Goal: Use online tool/utility: Utilize a website feature to perform a specific function

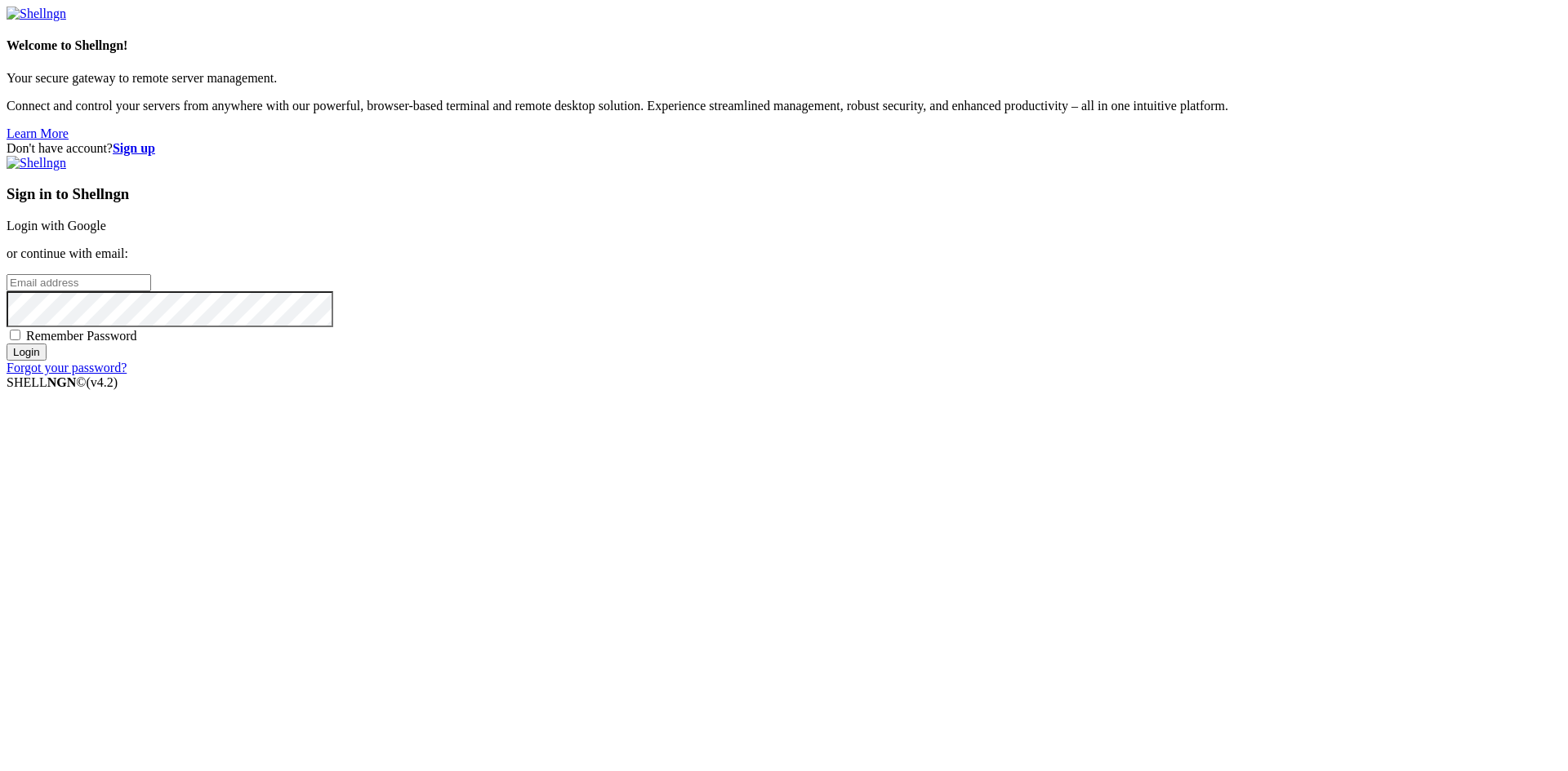
type input "root"
click at [106, 233] on link "Login with Google" at bounding box center [56, 226] width 99 height 14
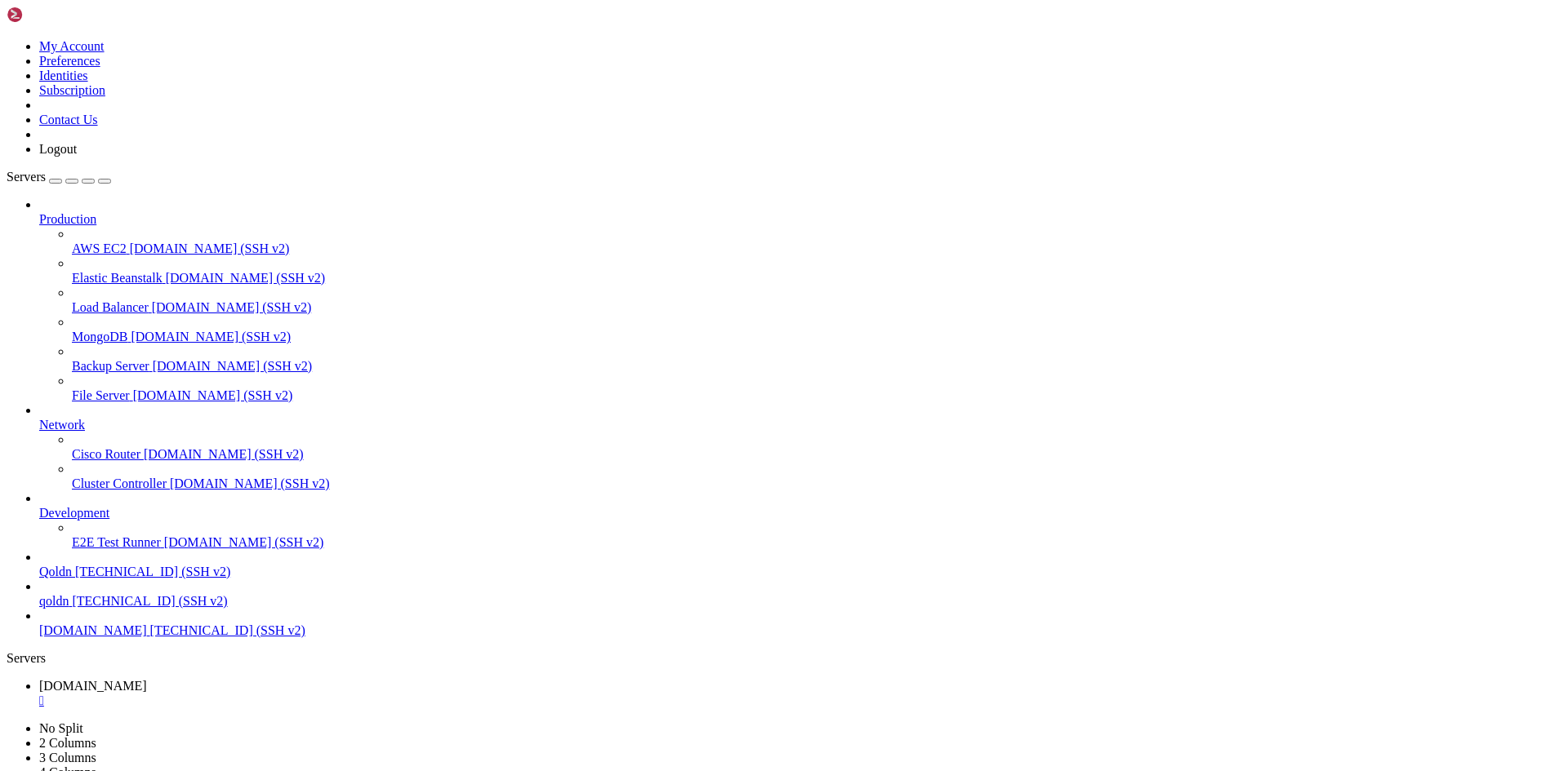
scroll to position [32342, 0]
drag, startPoint x: 491, startPoint y: 1559, endPoint x: 286, endPoint y: 1480, distance: 219.7
drag, startPoint x: 286, startPoint y: 1480, endPoint x: 221, endPoint y: 1507, distance: 70.4
drag, startPoint x: 310, startPoint y: 1520, endPoint x: 200, endPoint y: 1598, distance: 134.8
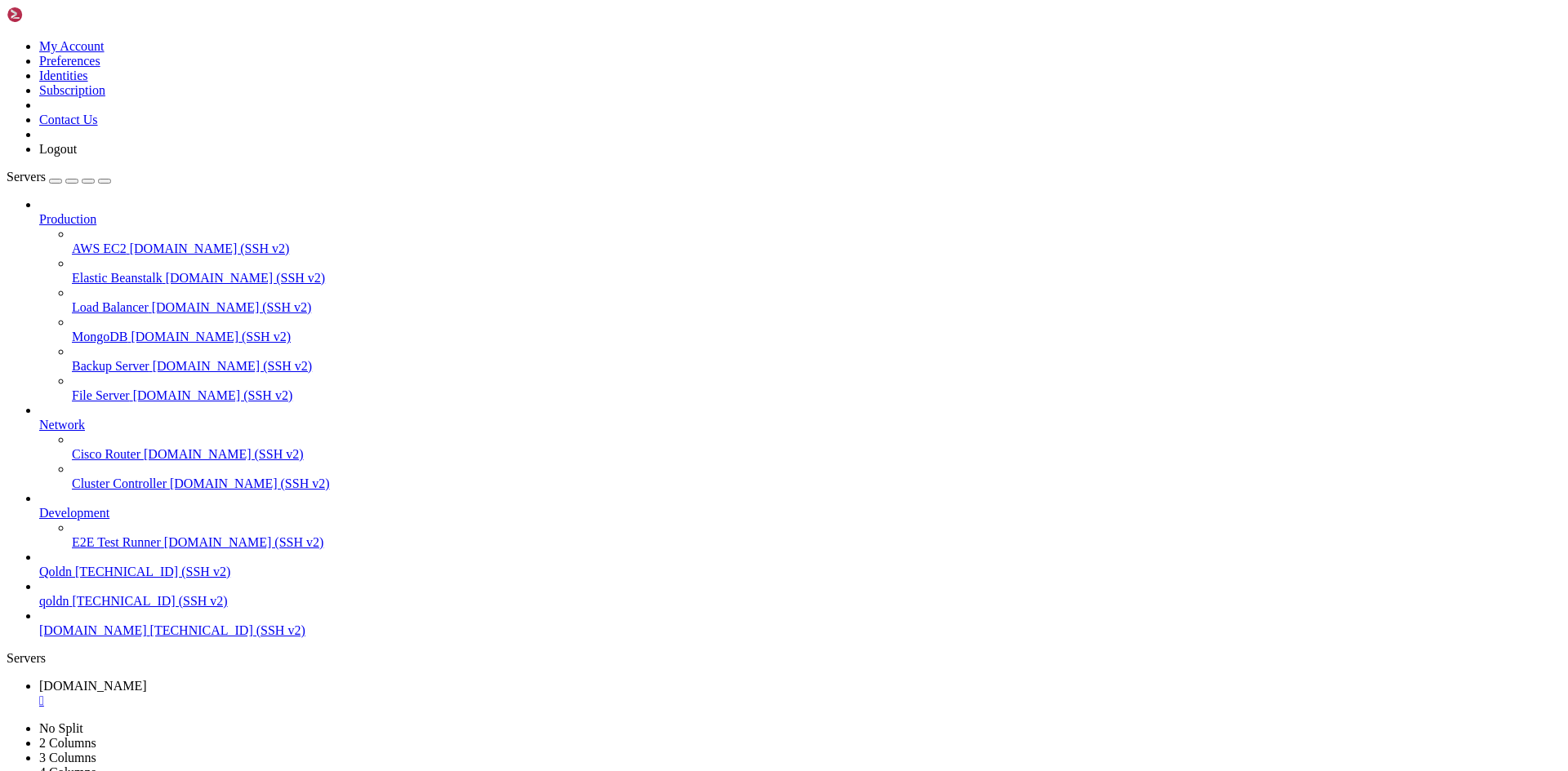
drag, startPoint x: 294, startPoint y: 1617, endPoint x: 180, endPoint y: 1613, distance: 114.1
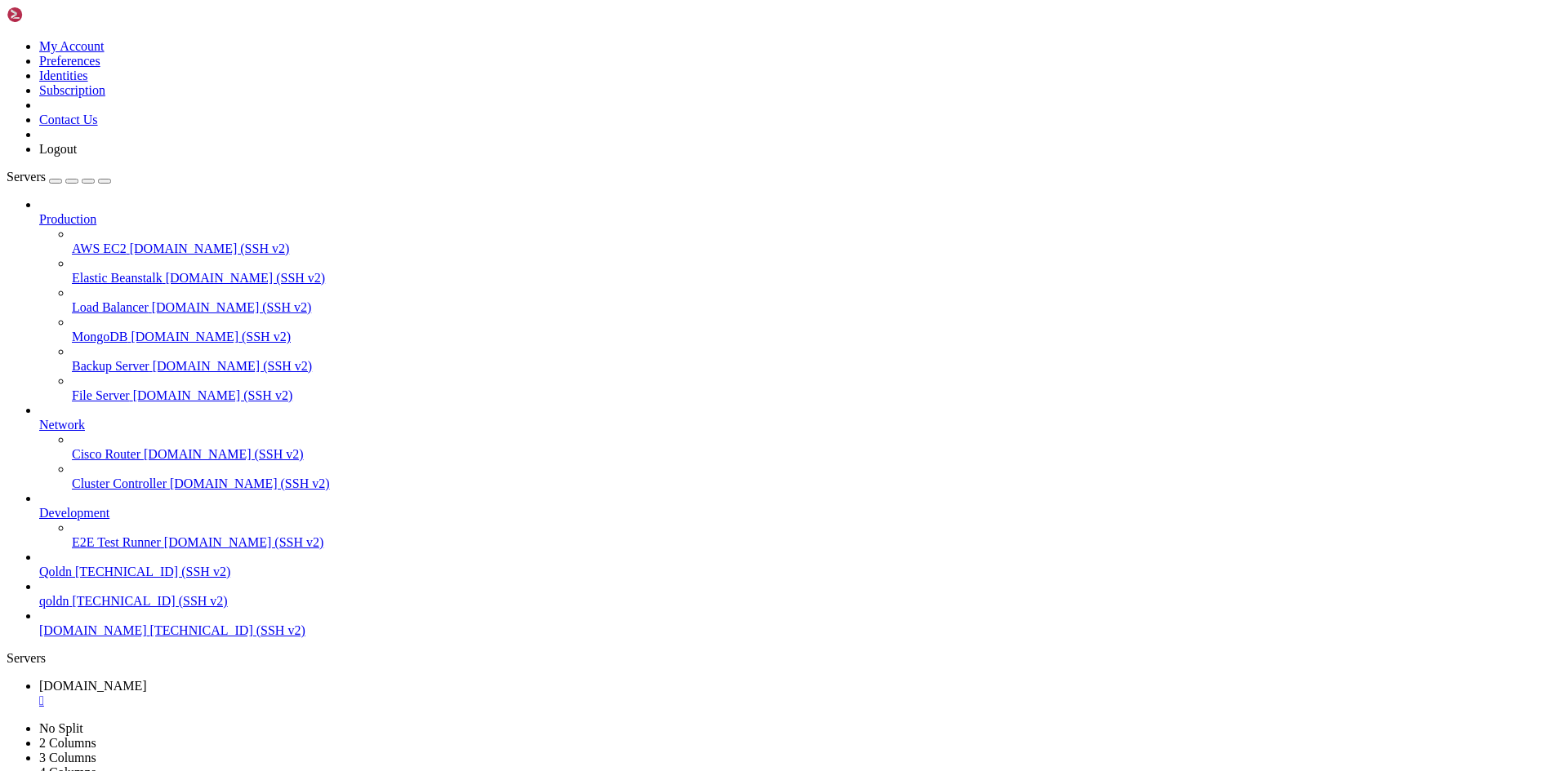
drag, startPoint x: 14, startPoint y: 1322, endPoint x: 371, endPoint y: 1603, distance: 454.3
drag, startPoint x: 156, startPoint y: 1341, endPoint x: 92, endPoint y: 1020, distance: 327.3
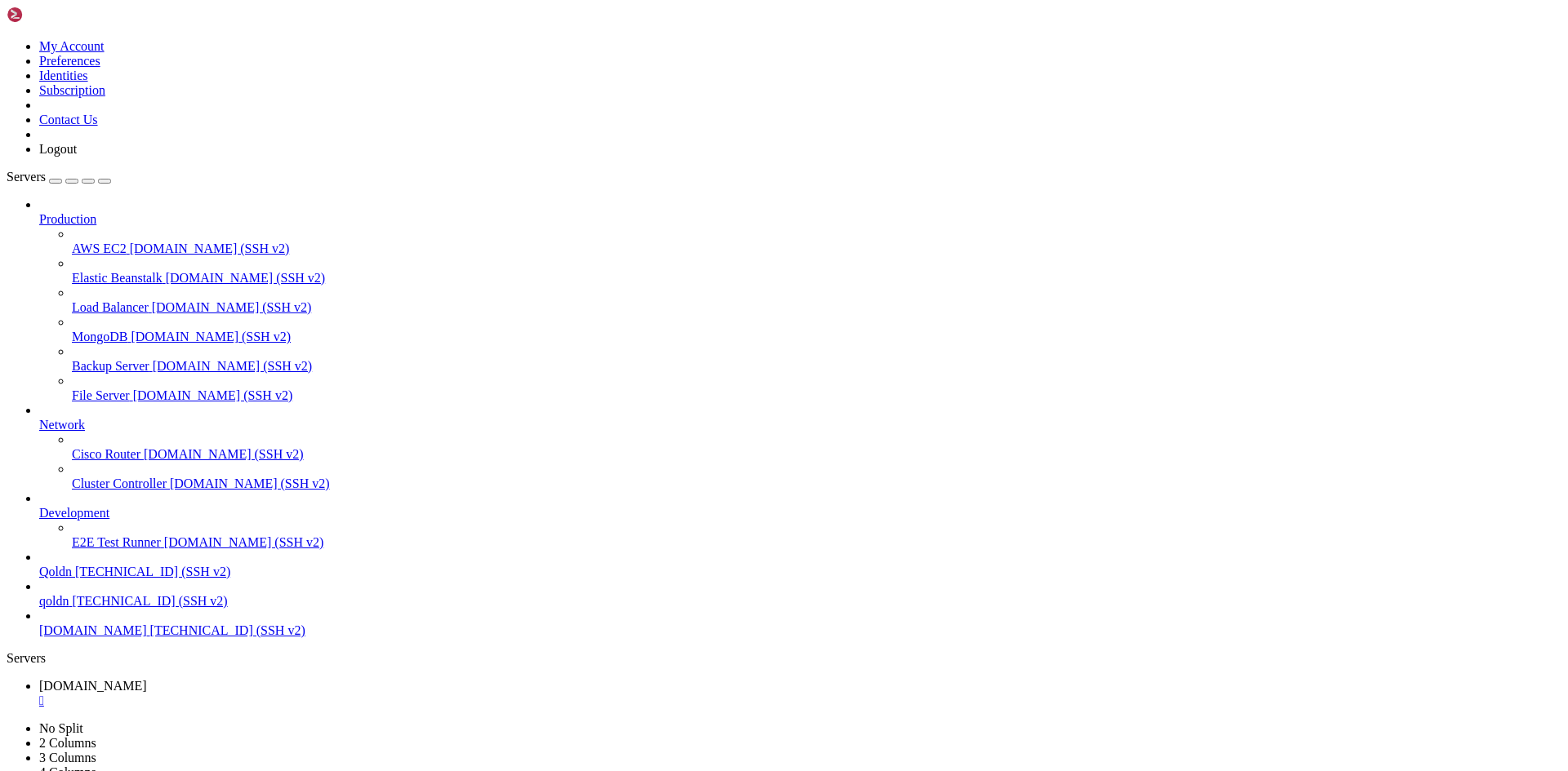
scroll to position [33335, 0]
drag, startPoint x: 15, startPoint y: 1203, endPoint x: 374, endPoint y: 1478, distance: 452.2
copy div "Creating a "aimeos/aimeos" project at "./noonstore" Installing aimeos/aimeos ([…"
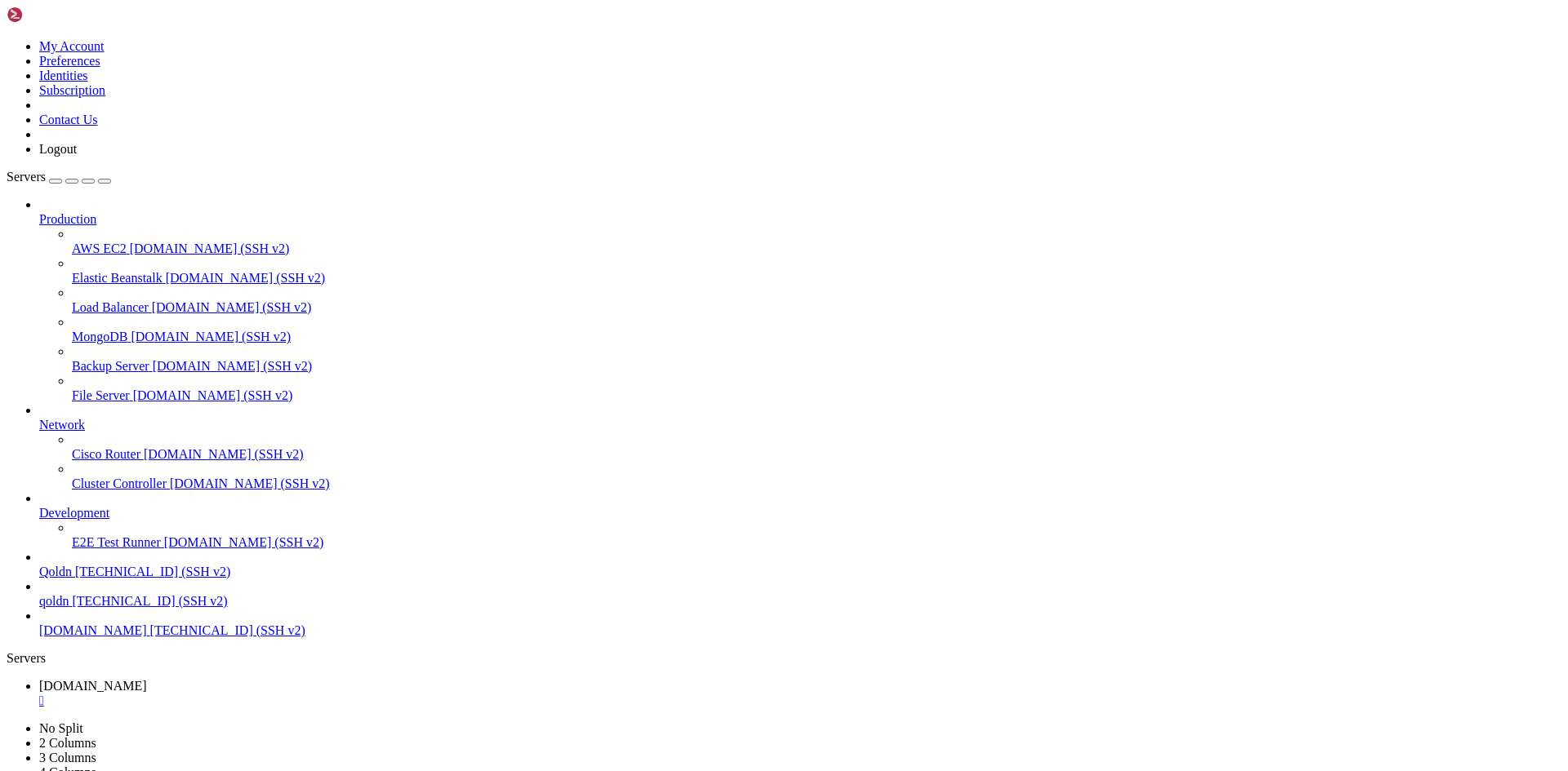
drag, startPoint x: 293, startPoint y: 1619, endPoint x: 455, endPoint y: 1632, distance: 162.5
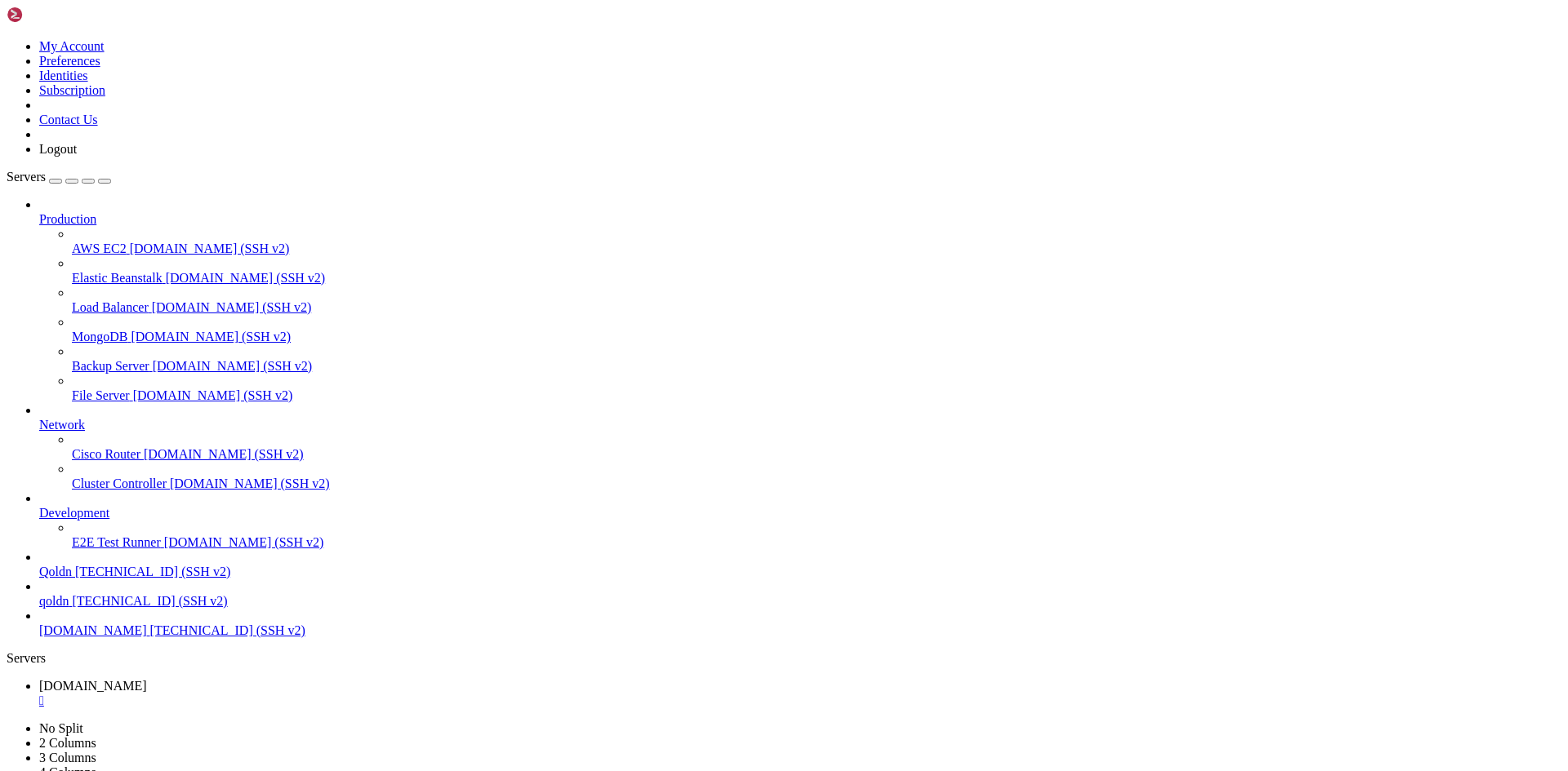
scroll to position [34257, 0]
drag, startPoint x: 285, startPoint y: 1616, endPoint x: 472, endPoint y: 1619, distance: 187.0
drag, startPoint x: 310, startPoint y: 1565, endPoint x: 255, endPoint y: 1584, distance: 58.2
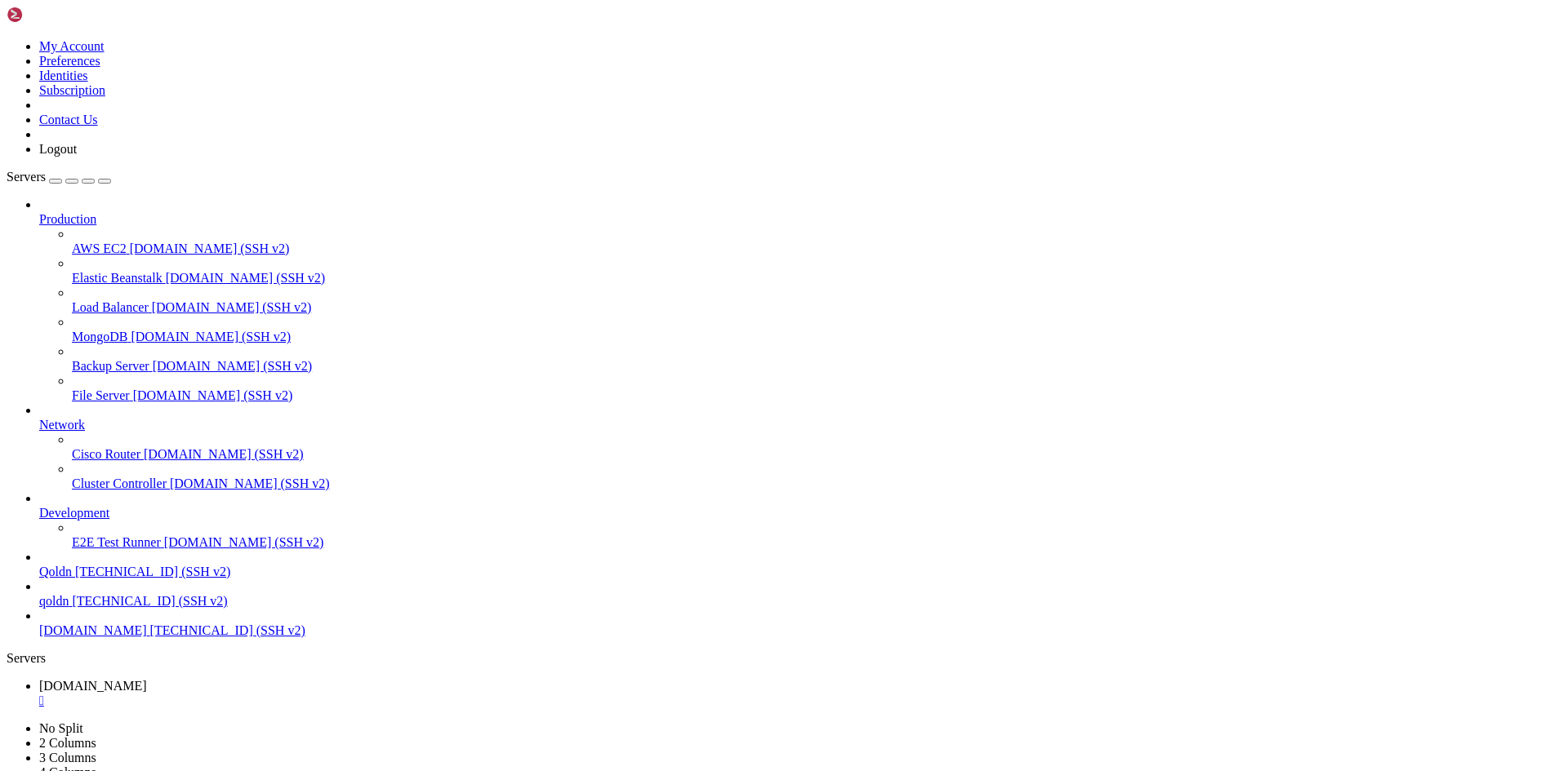
drag, startPoint x: 304, startPoint y: 1577, endPoint x: 272, endPoint y: 1598, distance: 38.3
drag, startPoint x: 131, startPoint y: 1605, endPoint x: 252, endPoint y: 1604, distance: 121.0
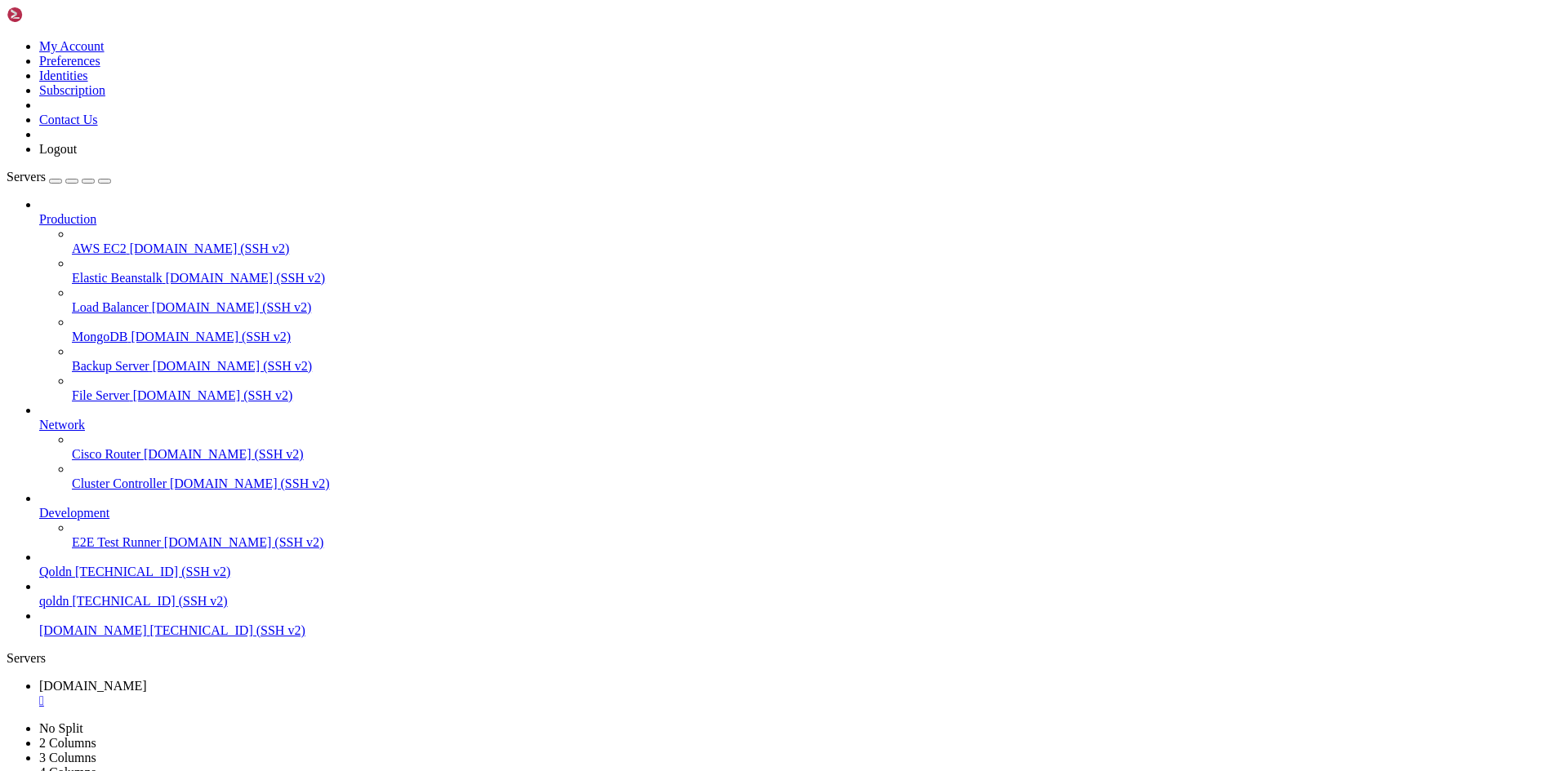
drag, startPoint x: 238, startPoint y: 1608, endPoint x: 452, endPoint y: 1625, distance: 214.7
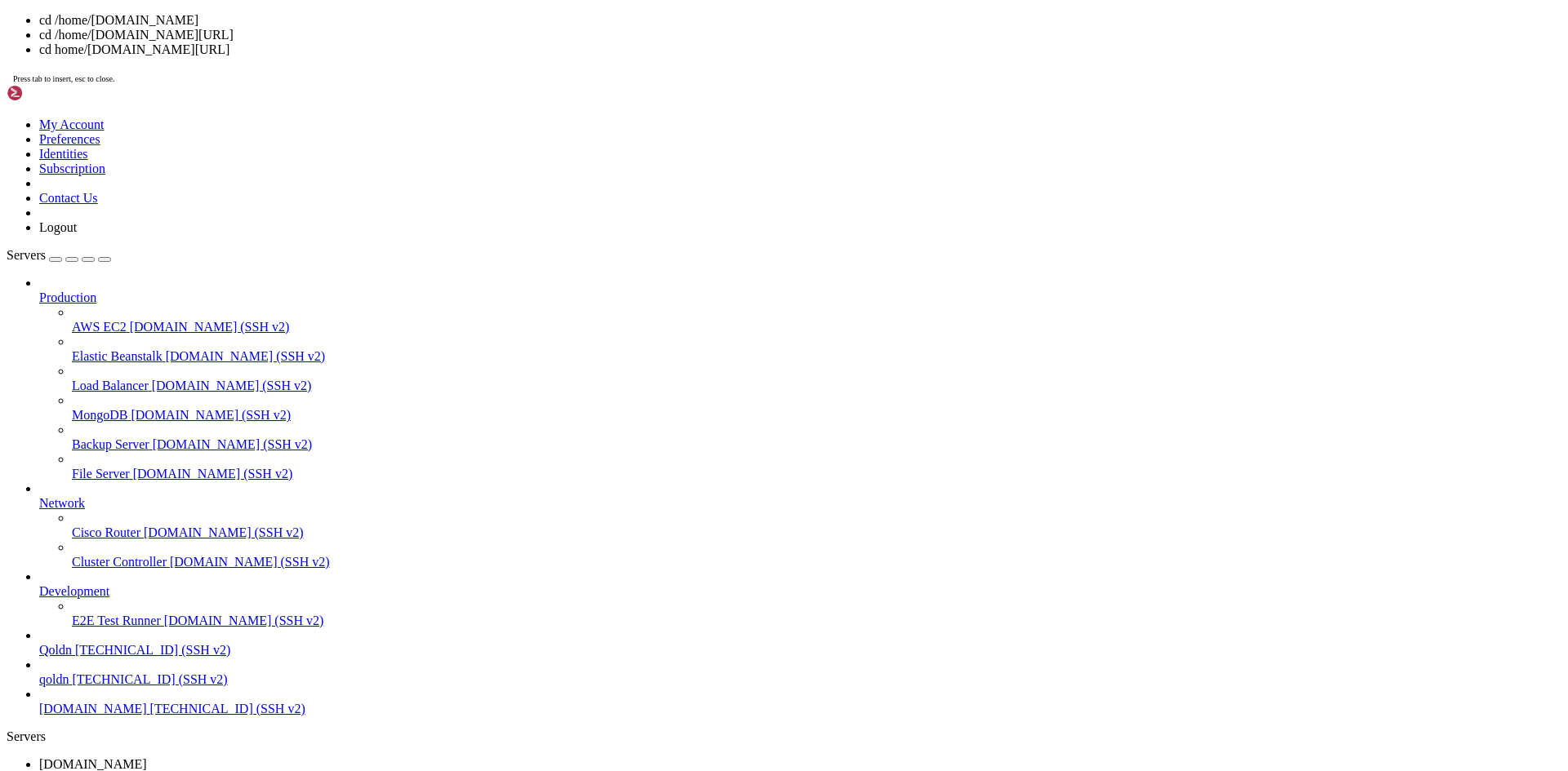
scroll to position [34285, 0]
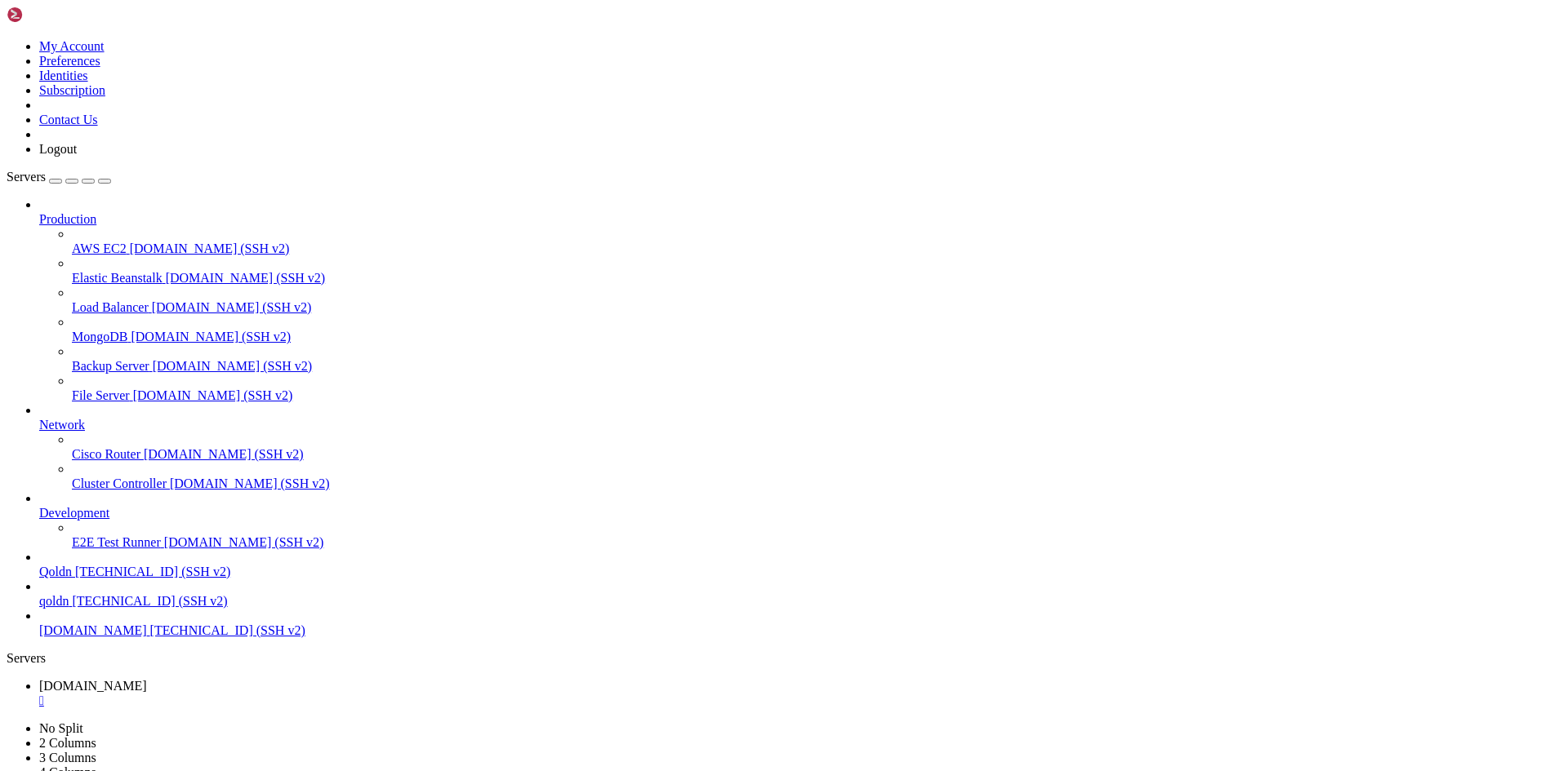
drag, startPoint x: 330, startPoint y: 1625, endPoint x: 546, endPoint y: 1618, distance: 216.1
drag, startPoint x: 316, startPoint y: 653, endPoint x: 846, endPoint y: 730, distance: 535.6
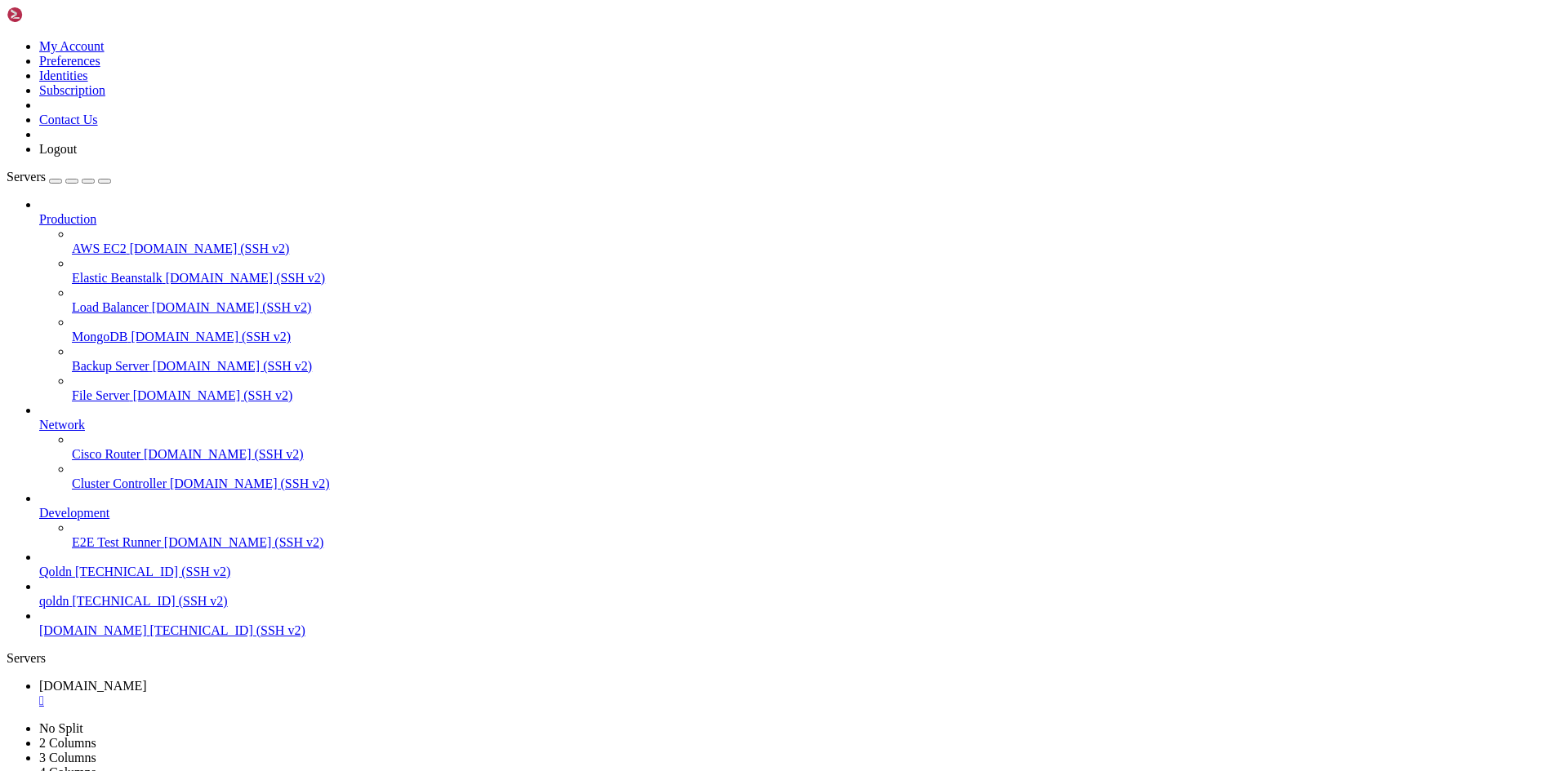
drag, startPoint x: 323, startPoint y: 1624, endPoint x: 538, endPoint y: 1627, distance: 215.0
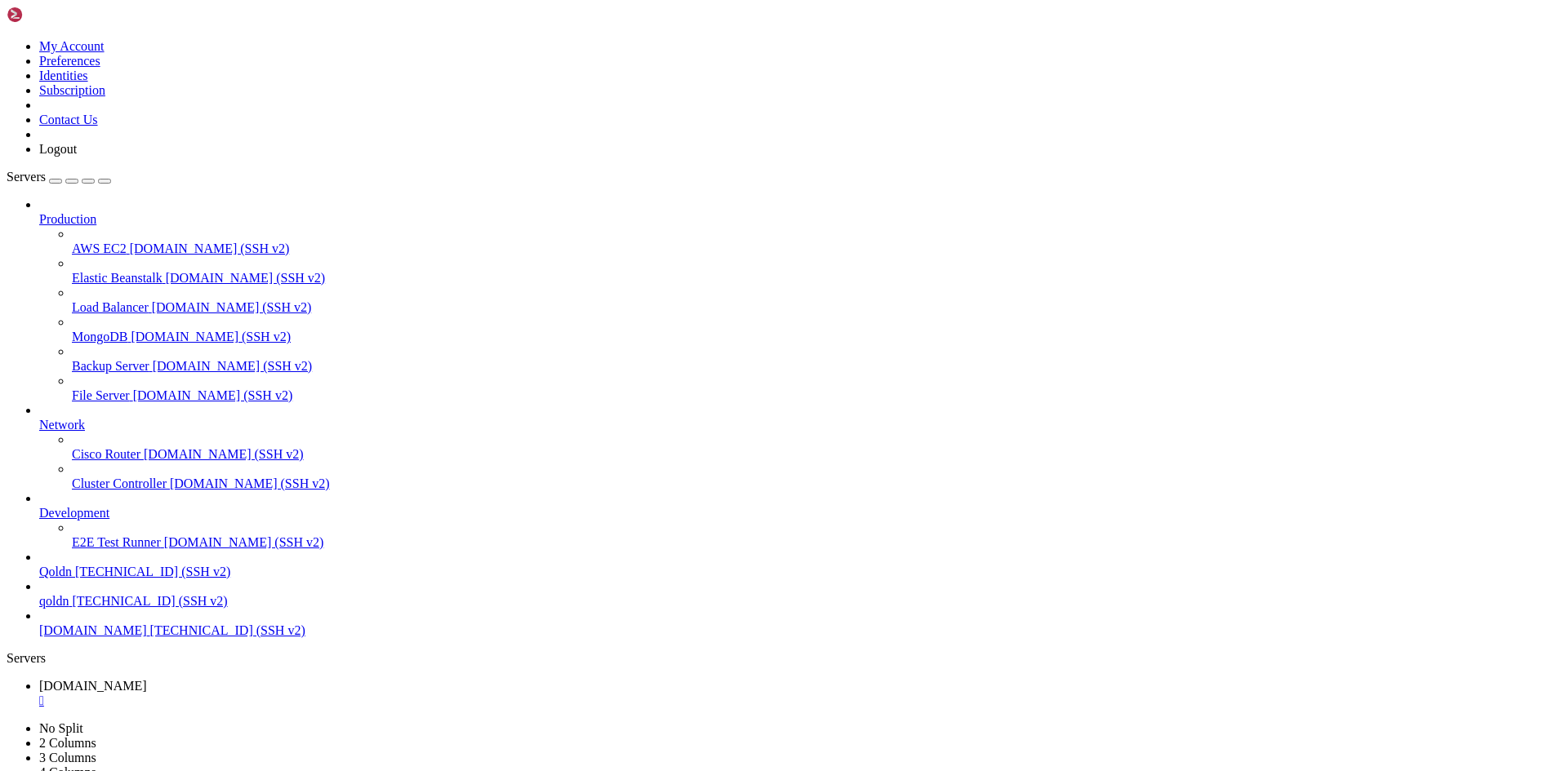
drag, startPoint x: 332, startPoint y: 1621, endPoint x: 524, endPoint y: 1626, distance: 192.1
drag, startPoint x: 320, startPoint y: 1627, endPoint x: 533, endPoint y: 1627, distance: 213.0
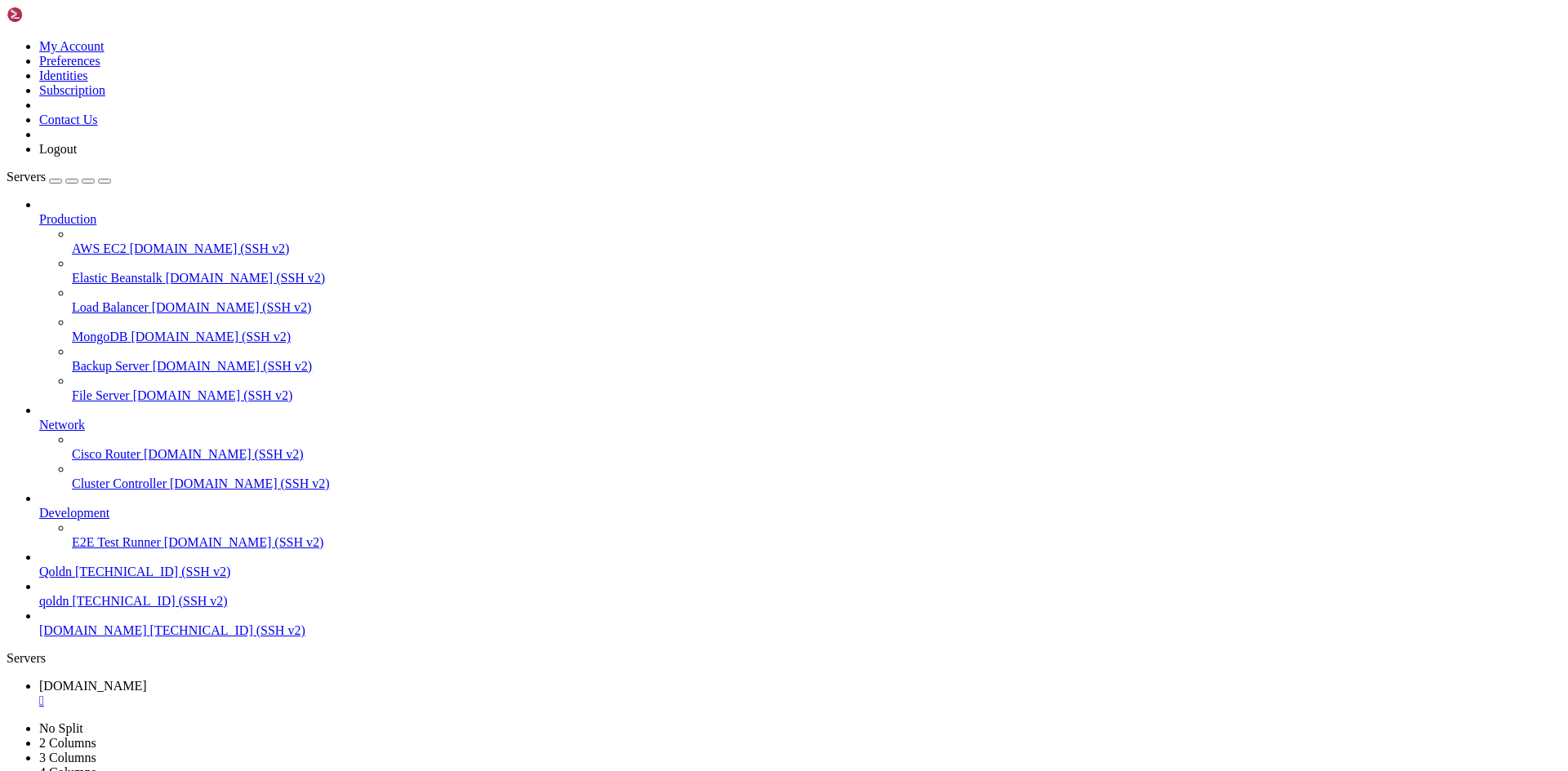
scroll to position [34715, 0]
drag, startPoint x: 304, startPoint y: 1619, endPoint x: 181, endPoint y: 1614, distance: 123.1
drag, startPoint x: 312, startPoint y: 1621, endPoint x: 148, endPoint y: 1607, distance: 164.6
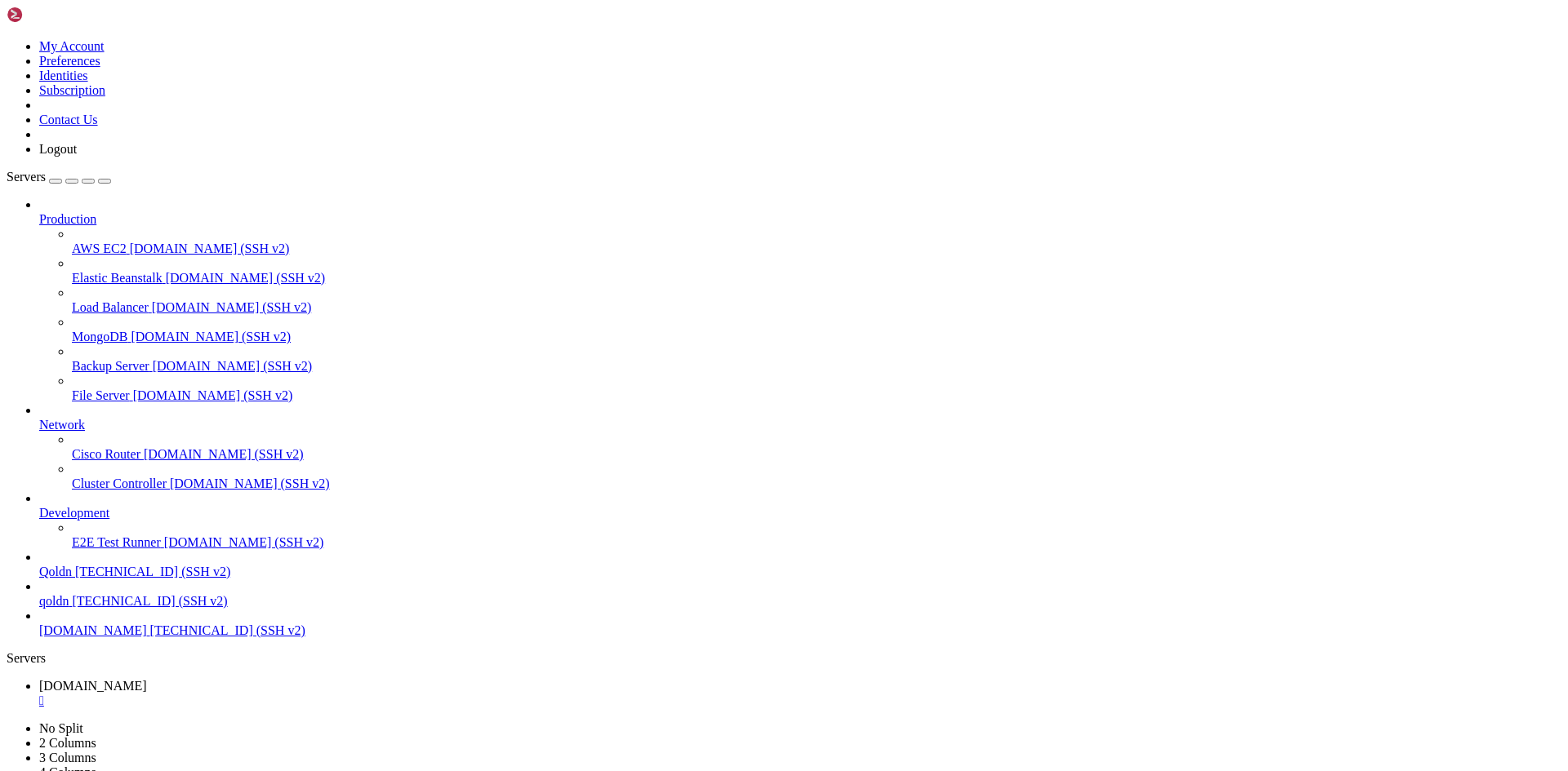
drag, startPoint x: 24, startPoint y: 1571, endPoint x: 289, endPoint y: 1593, distance: 265.9
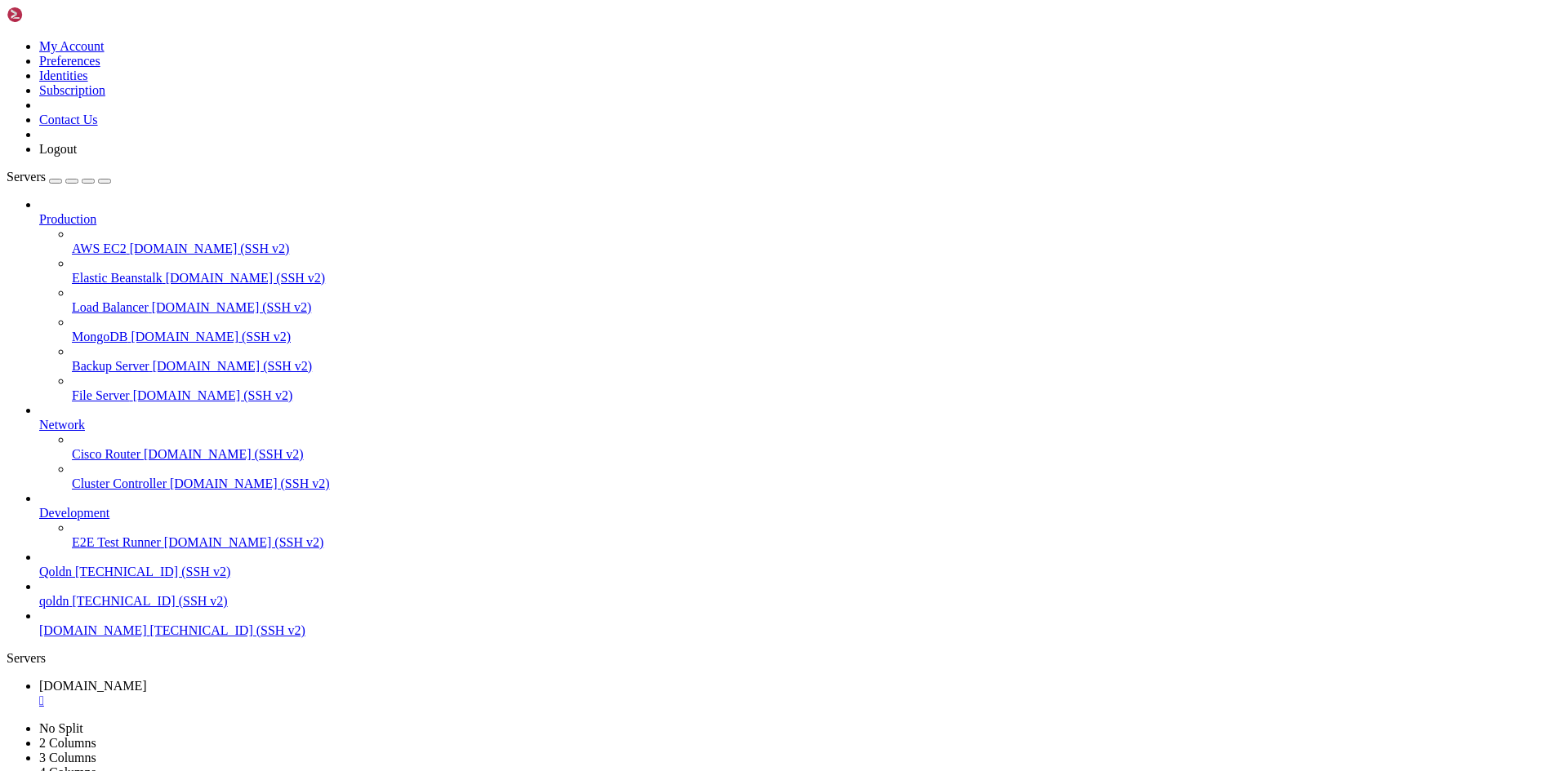
drag, startPoint x: 217, startPoint y: 1576, endPoint x: 279, endPoint y: 1600, distance: 66.5
drag, startPoint x: 27, startPoint y: 1522, endPoint x: 279, endPoint y: 1526, distance: 252.0
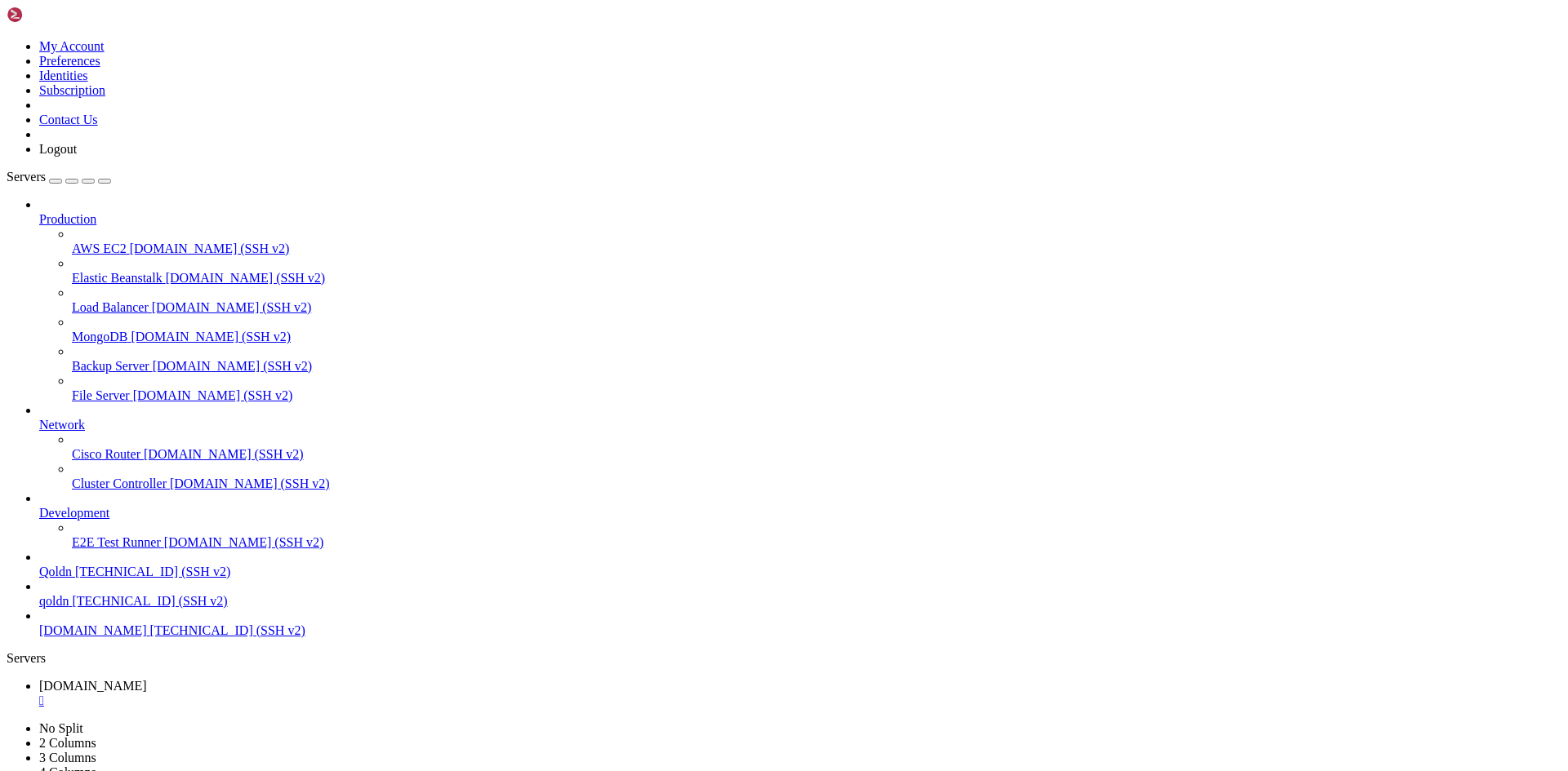
copy span "The "--email" option does not exist."
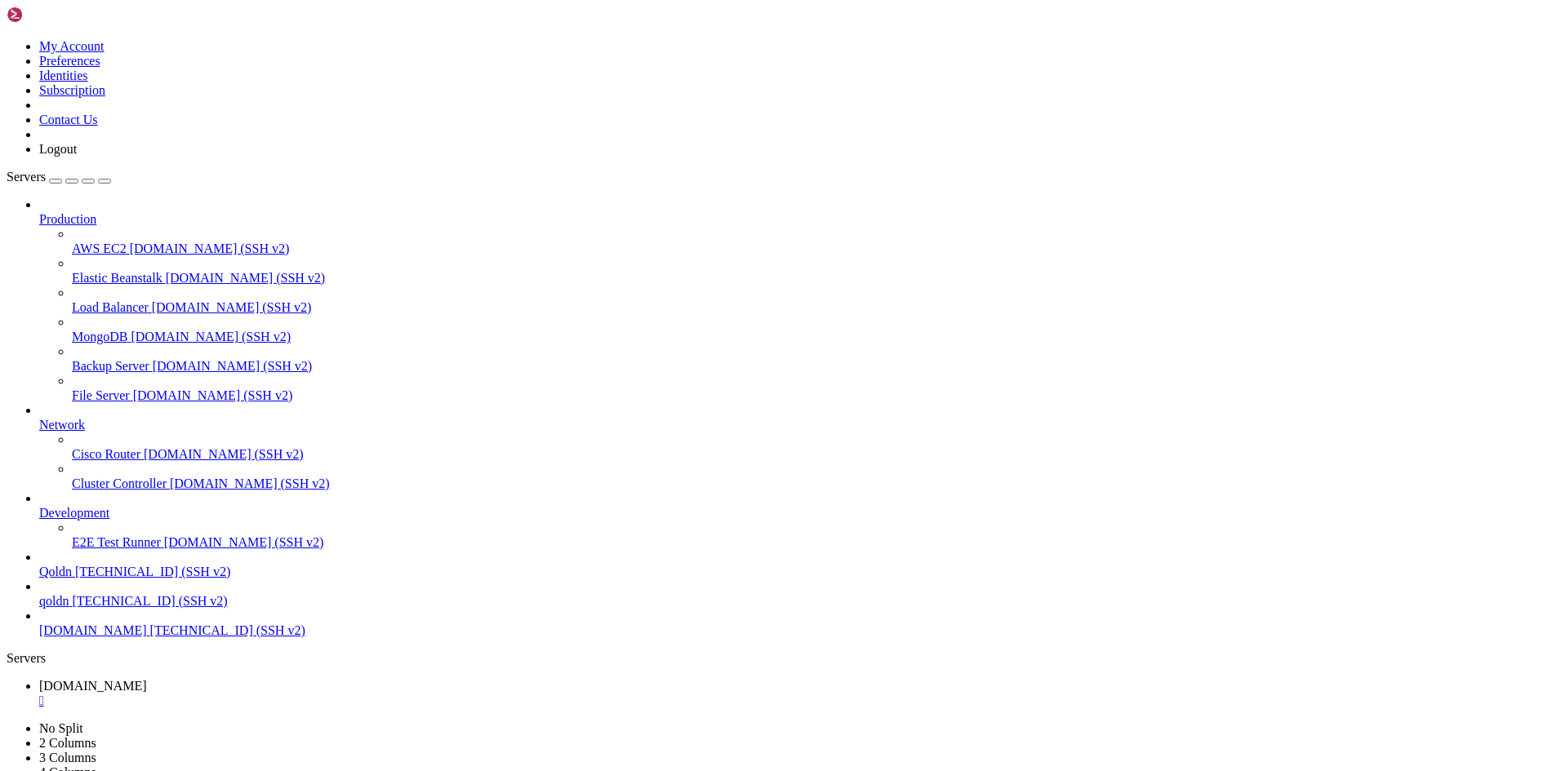
drag, startPoint x: 10, startPoint y: 1147, endPoint x: 38, endPoint y: 1162, distance: 31.8
drag, startPoint x: 10, startPoint y: 1150, endPoint x: 61, endPoint y: 1171, distance: 55.2
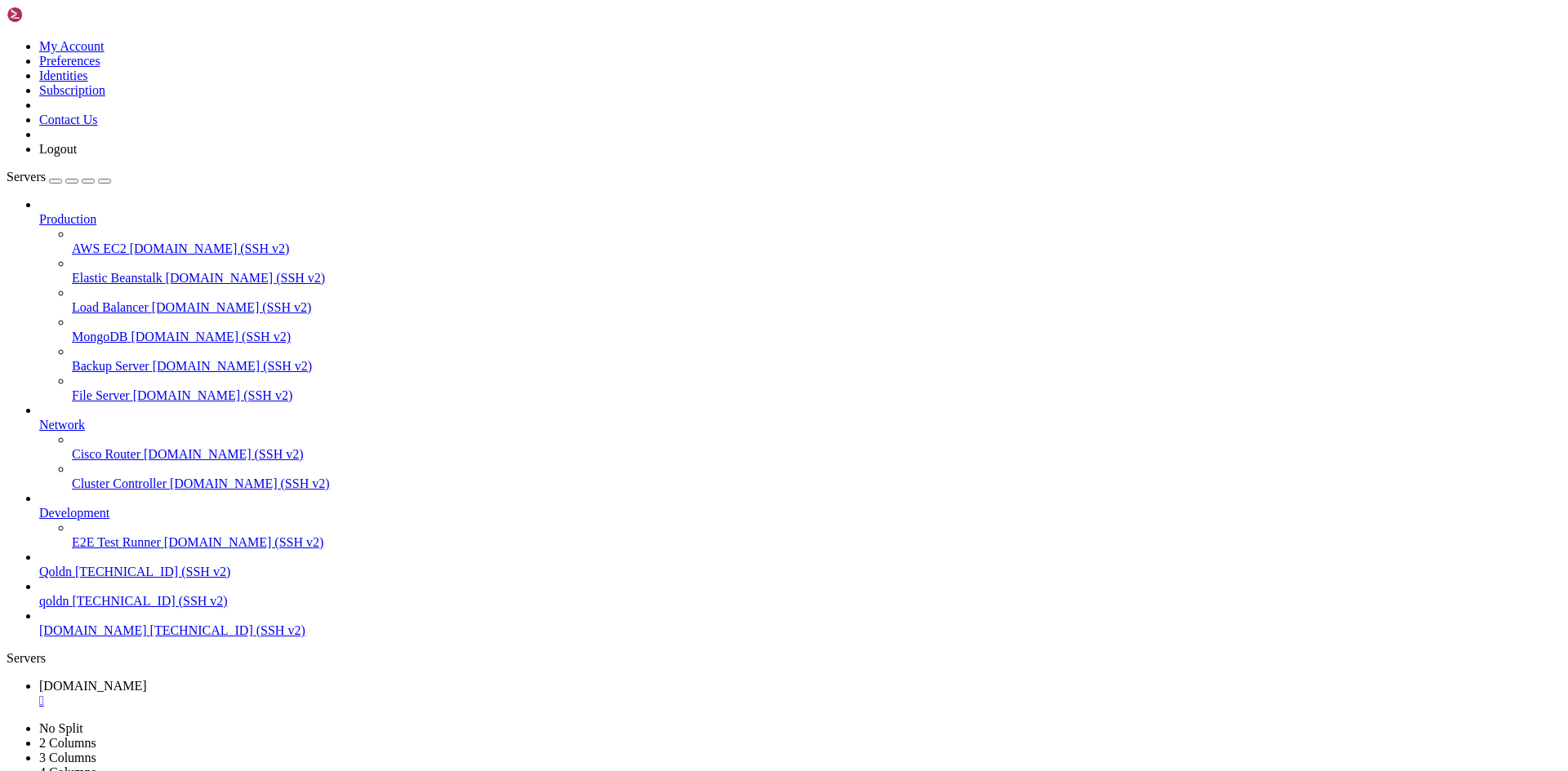
drag, startPoint x: 12, startPoint y: 1151, endPoint x: 288, endPoint y: 1180, distance: 277.5
copy div "noonuser@Ubuntu-2204-jammy-amd64-base : ~ $ # 3) App key + .env Migrated: vendo…"
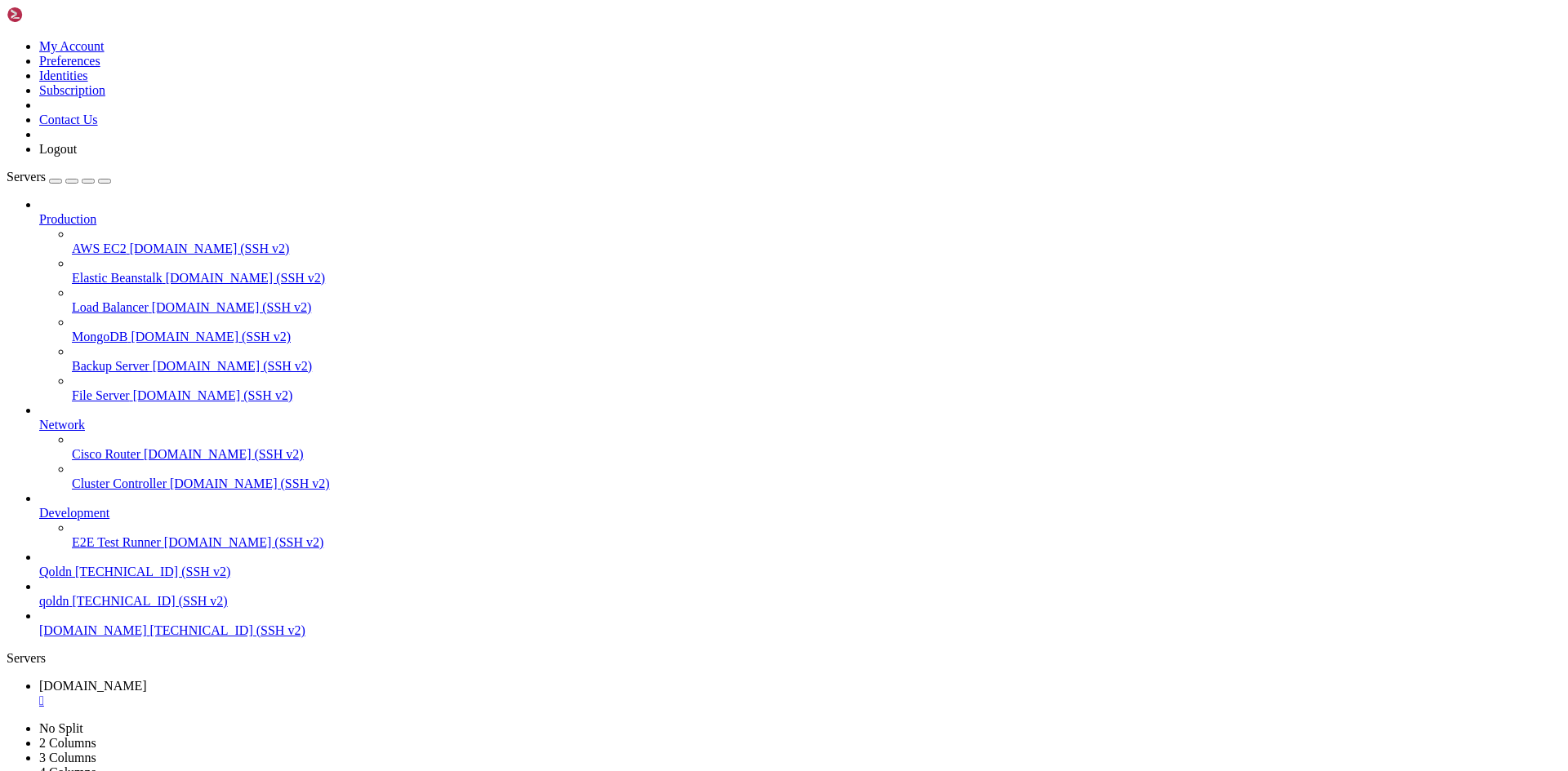
drag, startPoint x: 310, startPoint y: 1171, endPoint x: 239, endPoint y: 1236, distance: 96.3
drag, startPoint x: 25, startPoint y: 1259, endPoint x: 590, endPoint y: 1261, distance: 565.0
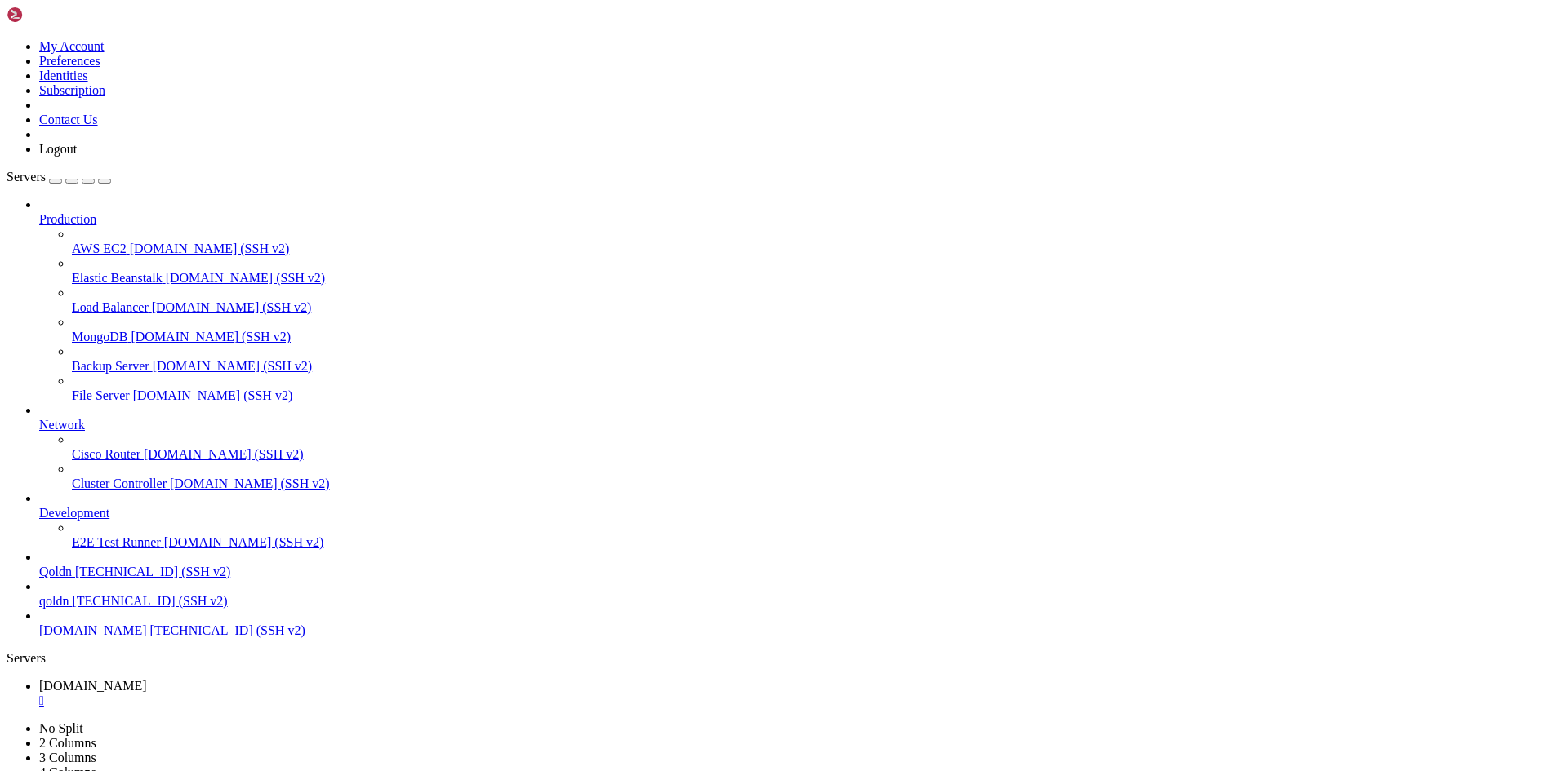
drag, startPoint x: 14, startPoint y: 1178, endPoint x: 434, endPoint y: 1303, distance: 438.2
copy div "noonuser@Ubuntu-2204-jammy-amd64-base : ~ $ cd /var/www/noonstore php8.4 artisa…"
drag, startPoint x: 443, startPoint y: 1303, endPoint x: 300, endPoint y: 1393, distance: 169.0
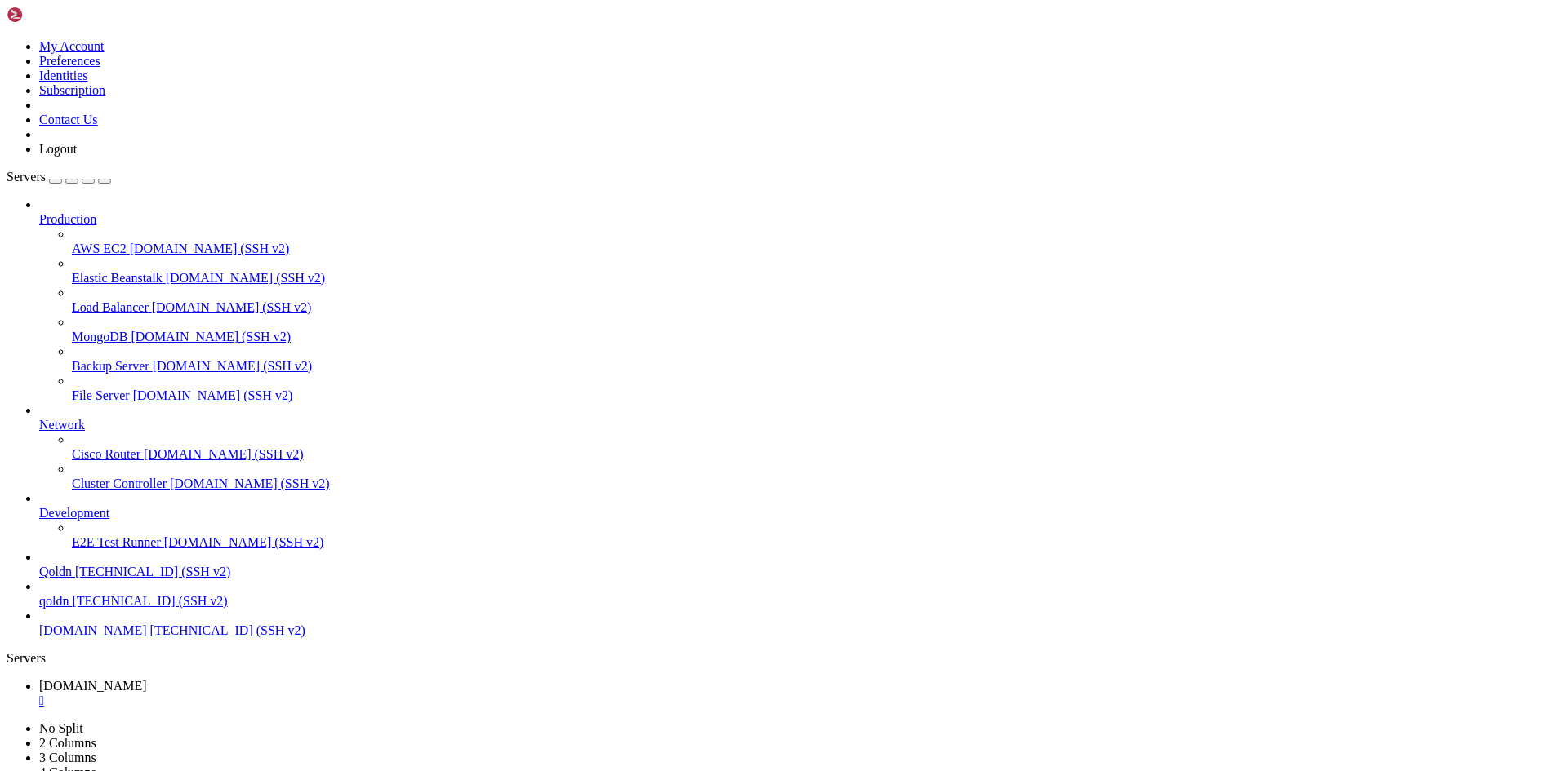
drag, startPoint x: 435, startPoint y: 1361, endPoint x: 301, endPoint y: 1380, distance: 135.3
drag, startPoint x: 433, startPoint y: 1620, endPoint x: 275, endPoint y: 1611, distance: 158.3
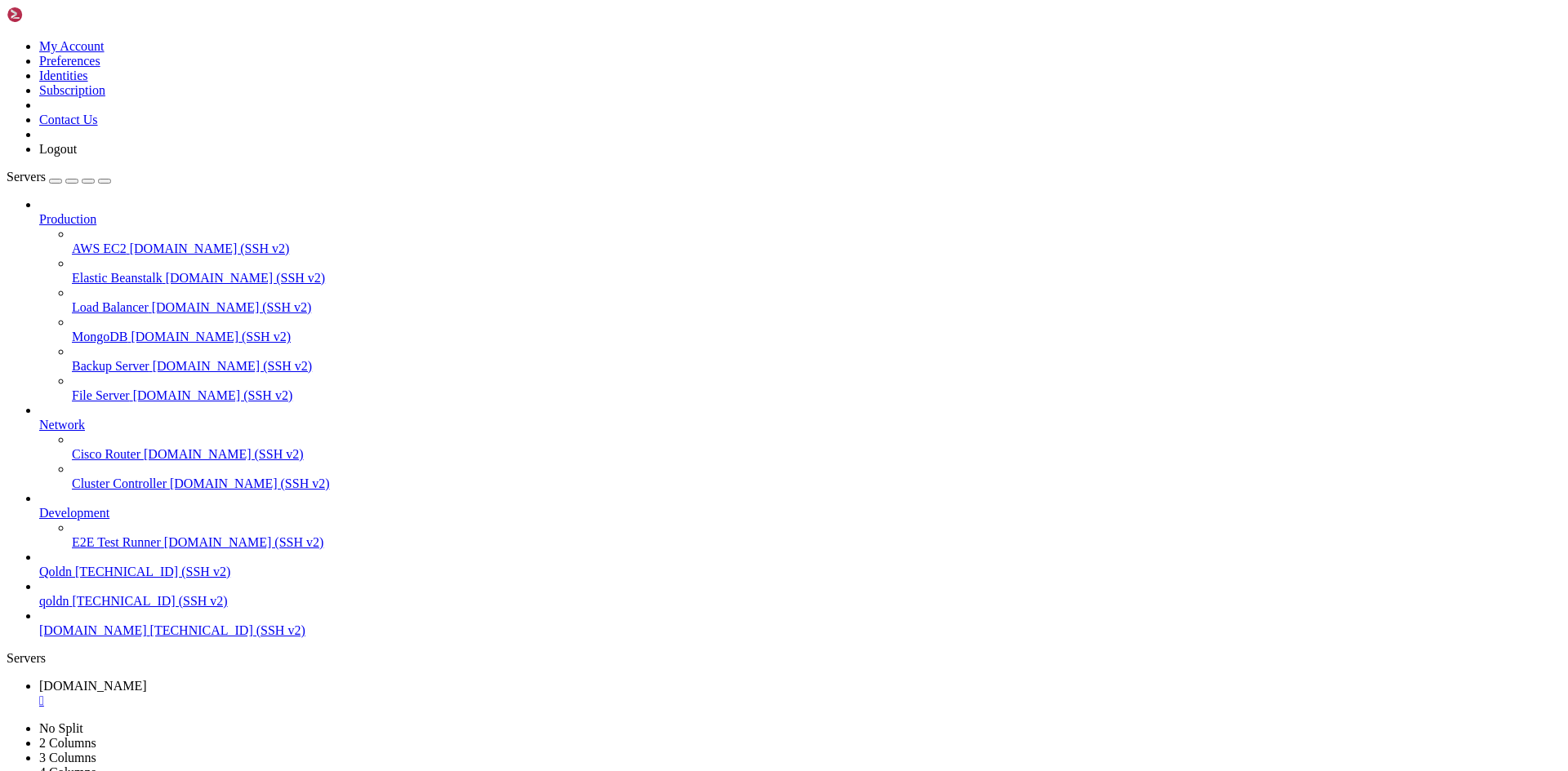
scroll to position [44857, 0]
drag, startPoint x: 428, startPoint y: 1618, endPoint x: 338, endPoint y: 1624, distance: 90.2
drag, startPoint x: 438, startPoint y: 1626, endPoint x: 341, endPoint y: 1626, distance: 97.0
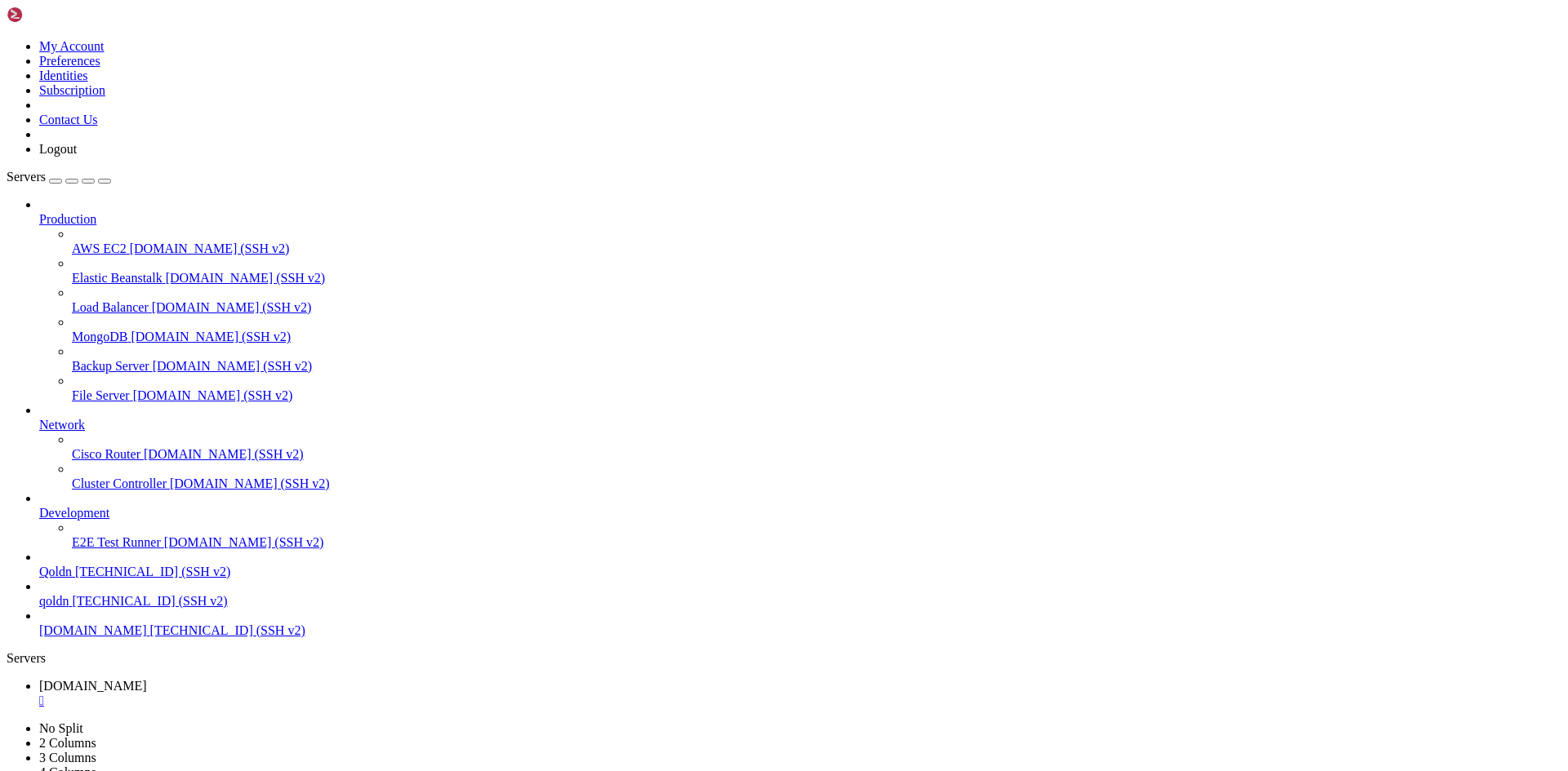
drag, startPoint x: 447, startPoint y: 1618, endPoint x: 622, endPoint y: 1626, distance: 175.2
drag, startPoint x: 423, startPoint y: 1618, endPoint x: 214, endPoint y: 1605, distance: 209.4
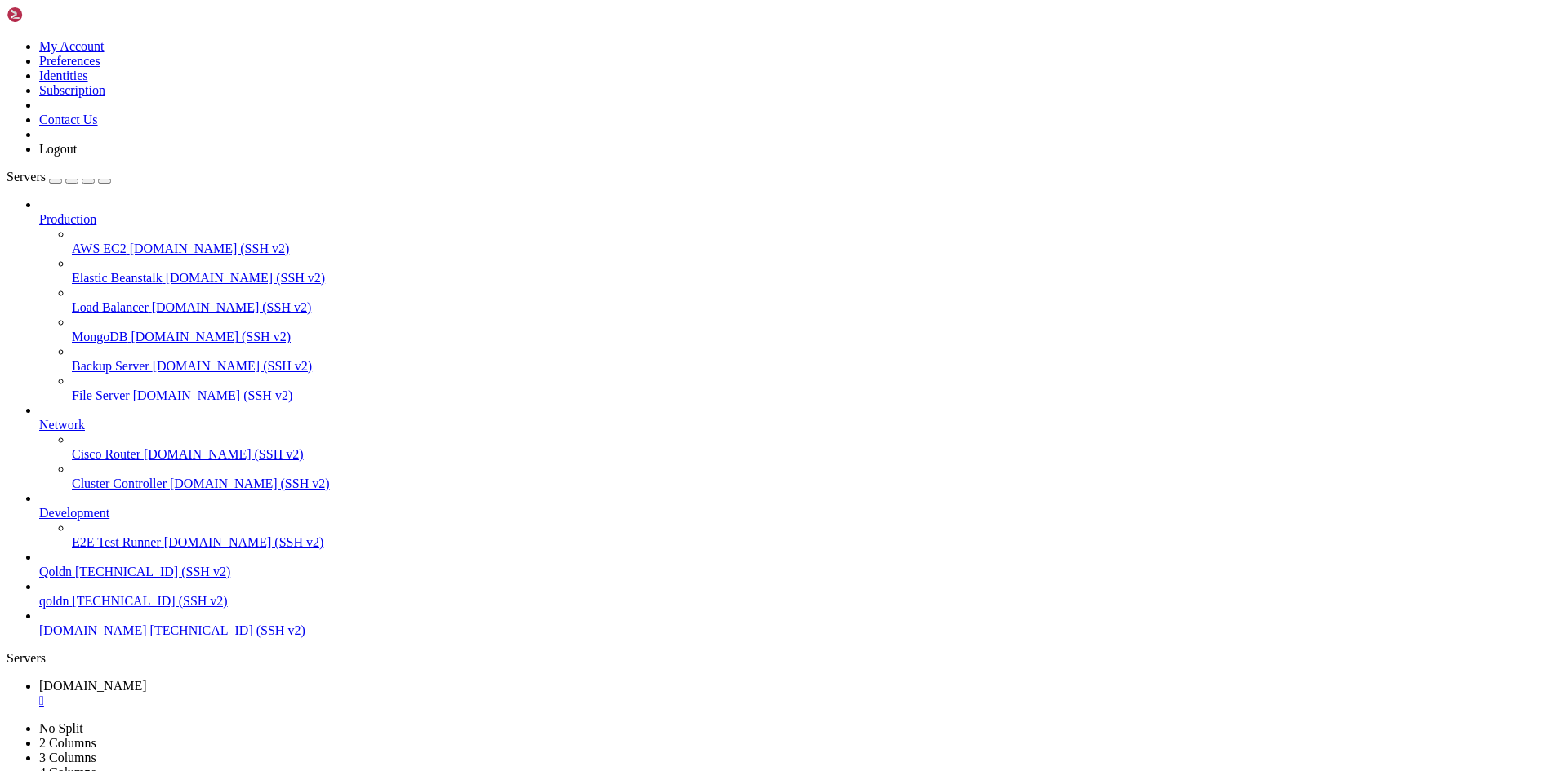
drag, startPoint x: 435, startPoint y: 1621, endPoint x: 214, endPoint y: 1603, distance: 221.7
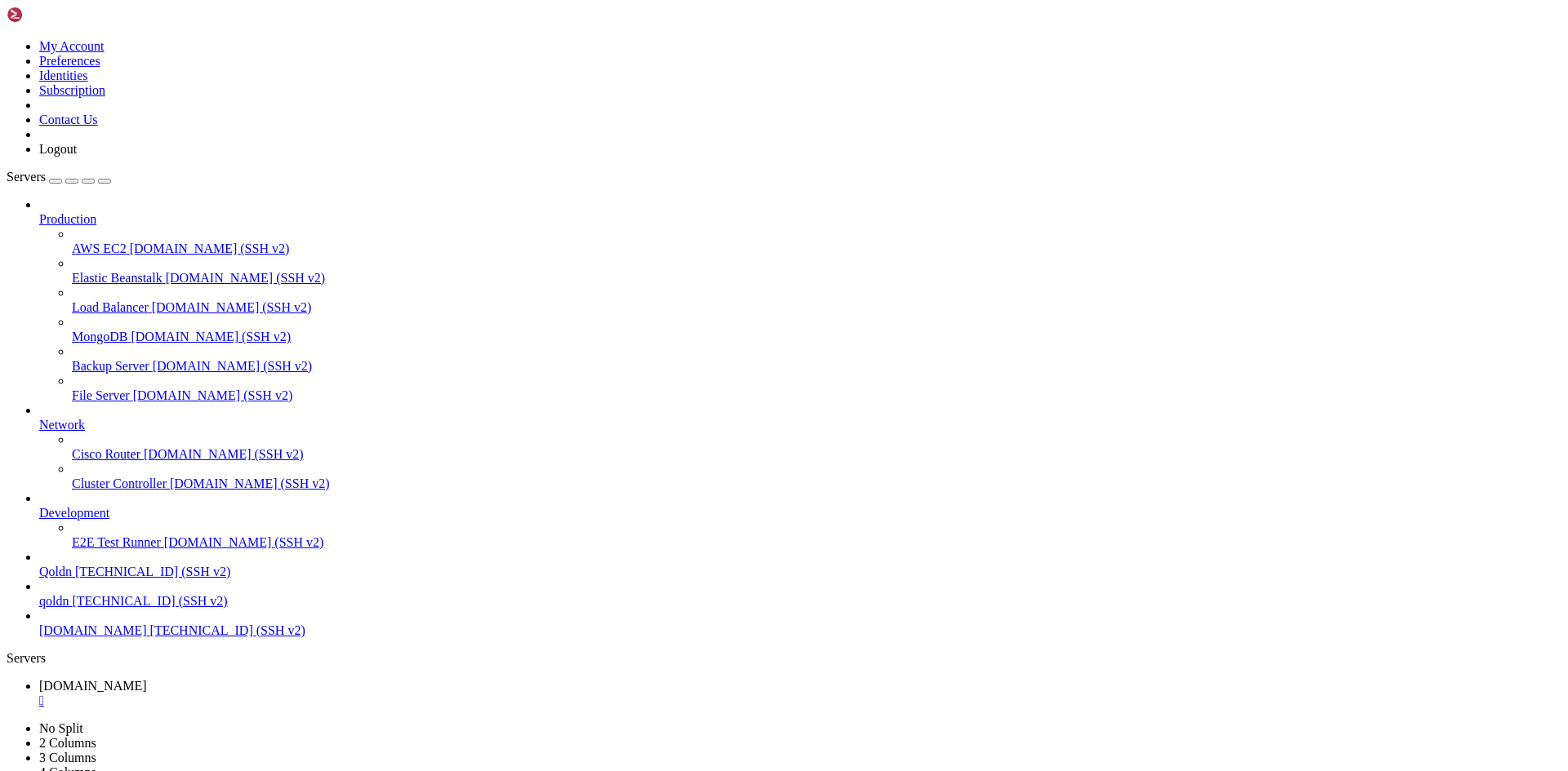
drag, startPoint x: 631, startPoint y: 1698, endPoint x: 274, endPoint y: 1614, distance: 366.7
drag, startPoint x: 30, startPoint y: 1504, endPoint x: 363, endPoint y: 1603, distance: 347.4
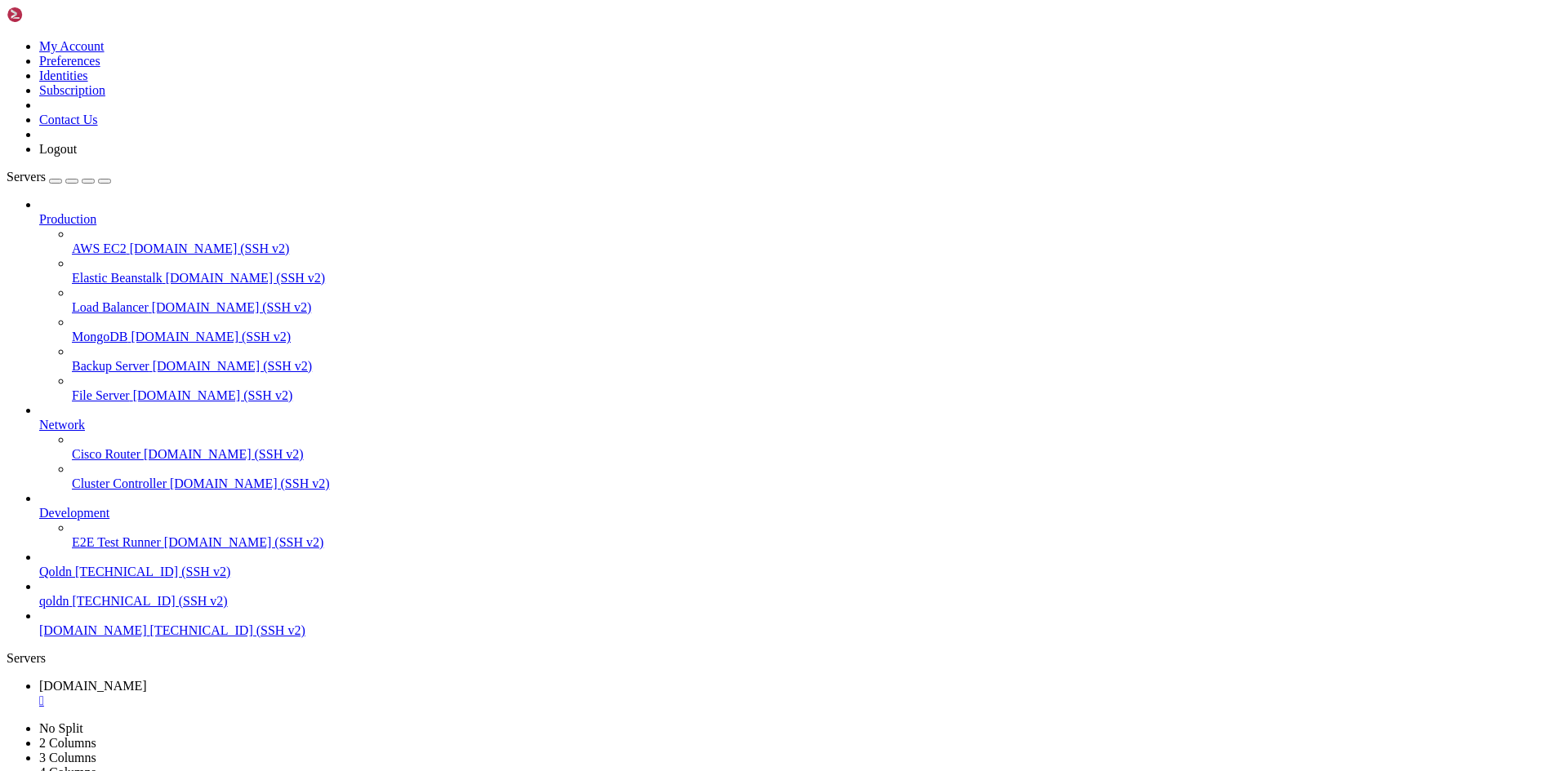
scroll to position [48201, 0]
drag, startPoint x: 241, startPoint y: 1519, endPoint x: 164, endPoint y: 1328, distance: 205.9
drag, startPoint x: 10, startPoint y: 1218, endPoint x: 144, endPoint y: 1258, distance: 139.8
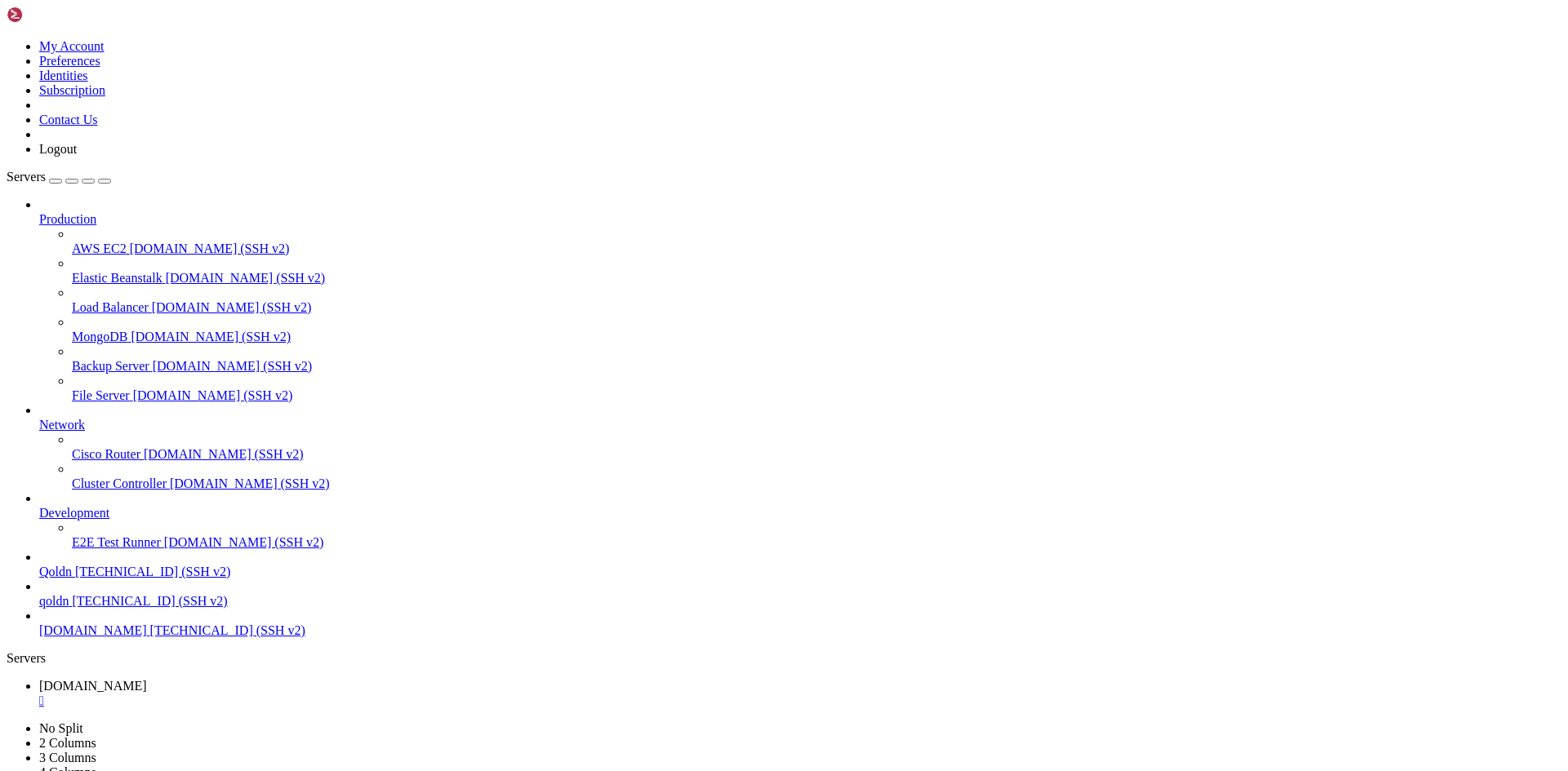
drag, startPoint x: 16, startPoint y: 1218, endPoint x: 405, endPoint y: 1406, distance: 432.0
copy div "noonuser@Ubuntu-2204-jammy-amd64-base : /var/www/noonstore $ php8.4 artisan ven…"
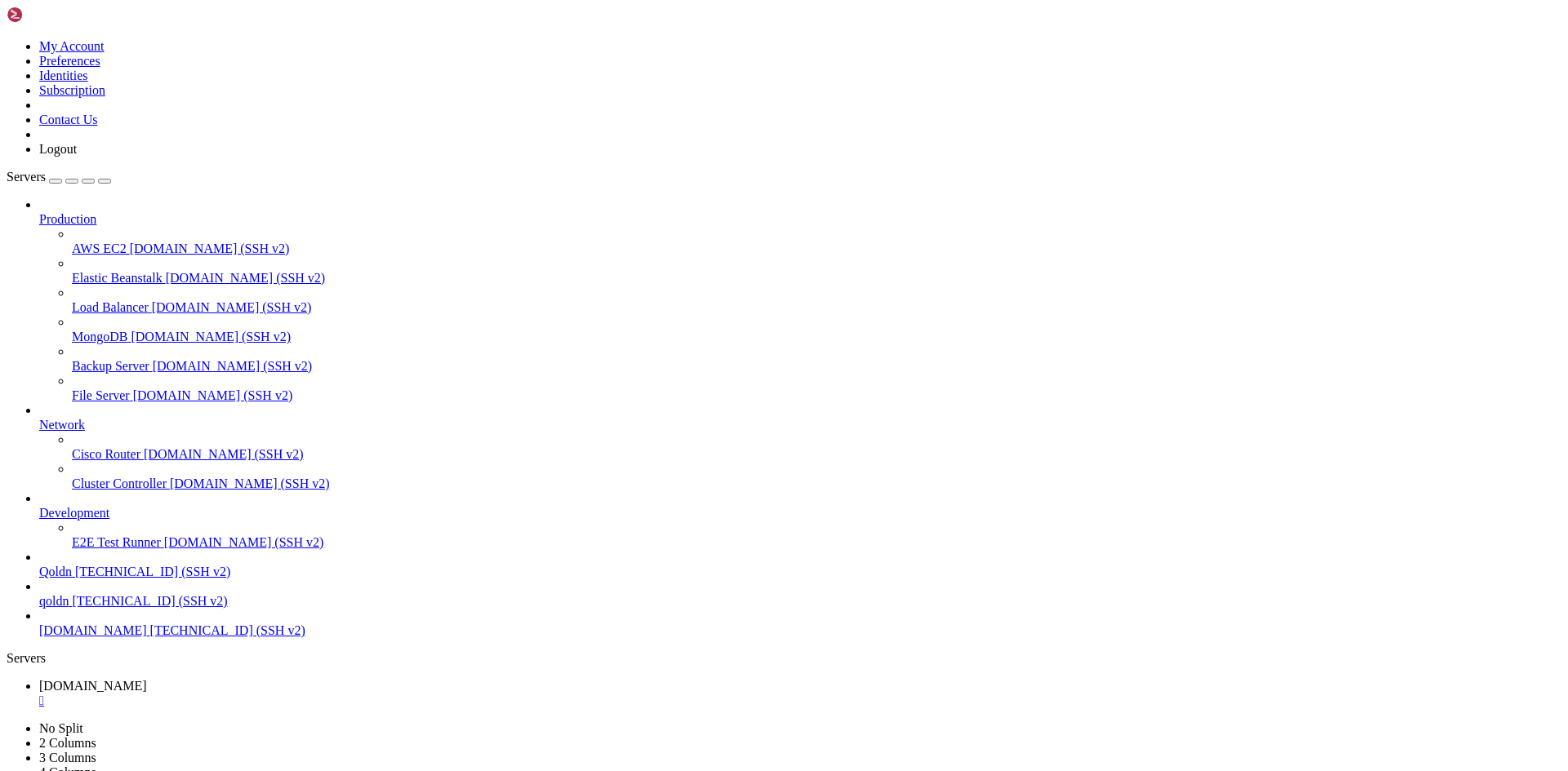
drag, startPoint x: 429, startPoint y: 1619, endPoint x: 323, endPoint y: 1620, distance: 106.0
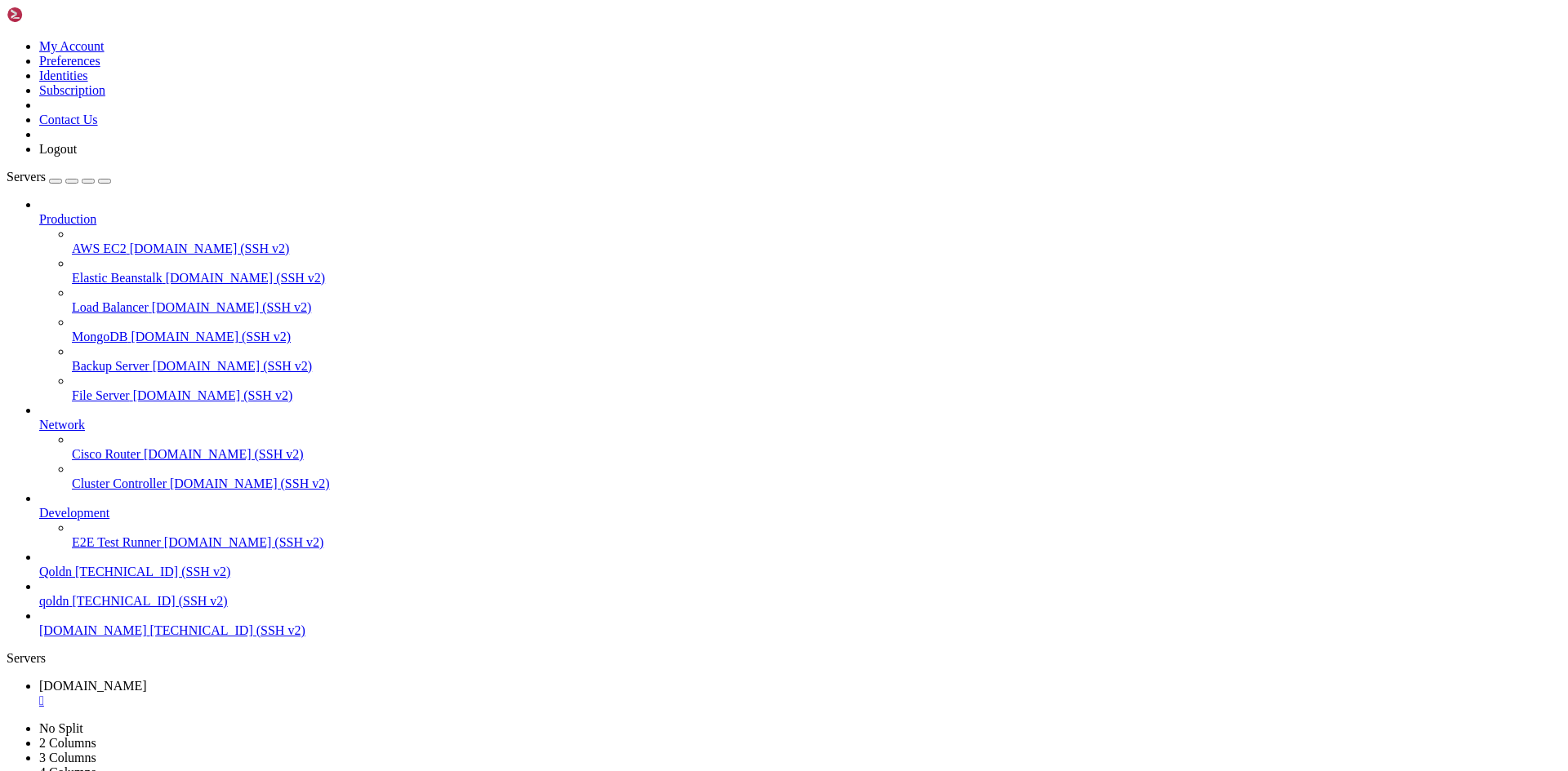
drag, startPoint x: 9, startPoint y: 1441, endPoint x: 125, endPoint y: 1504, distance: 132.0
drag, startPoint x: 14, startPoint y: 1437, endPoint x: 404, endPoint y: 1620, distance: 430.8
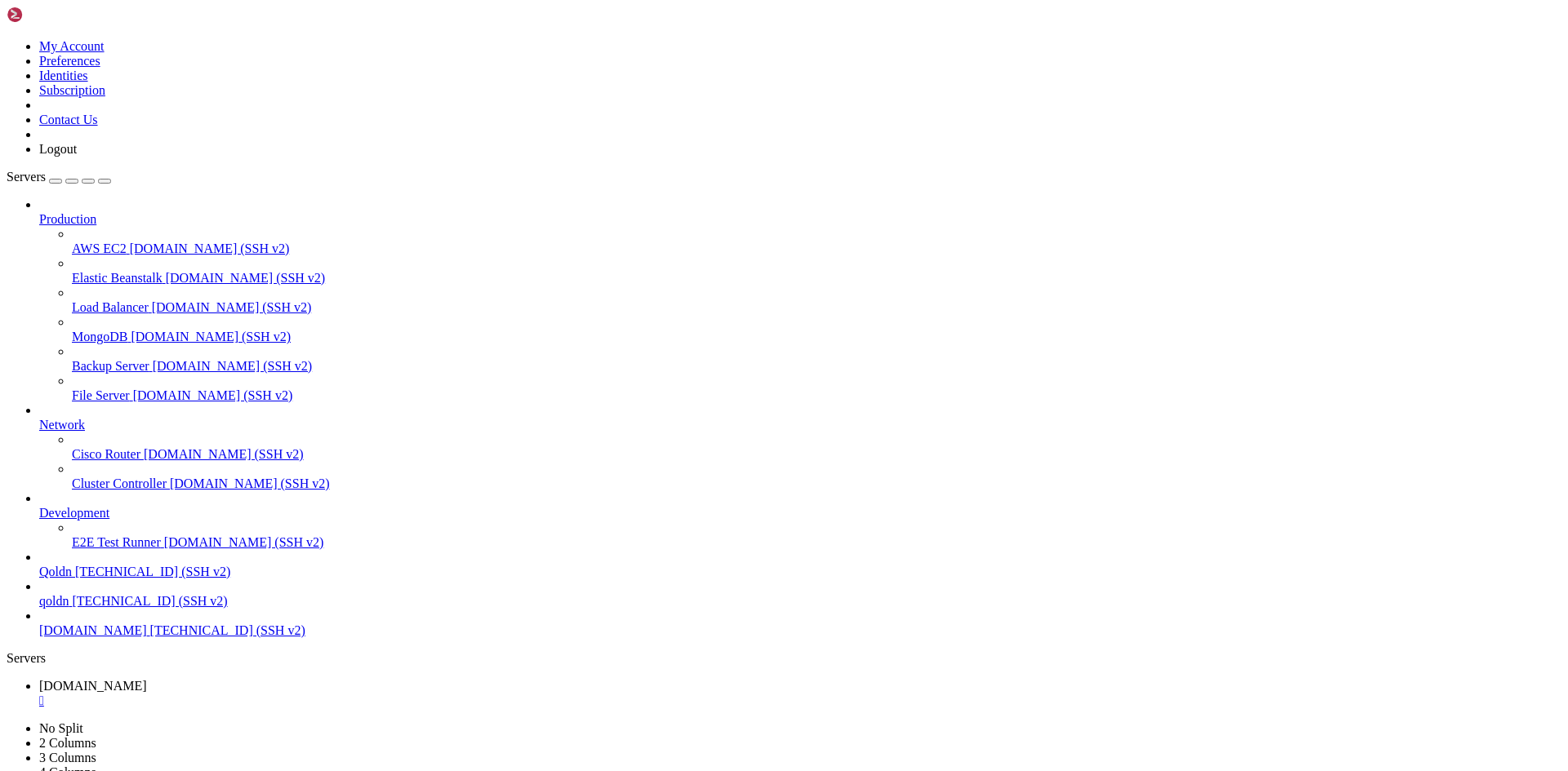
copy div "noonuser@Ubuntu-2204-jammy-amd64-base : /var/www/noonstore $ cd /var/www/noonst…"
drag, startPoint x: 423, startPoint y: 1618, endPoint x: 275, endPoint y: 1624, distance: 148.1
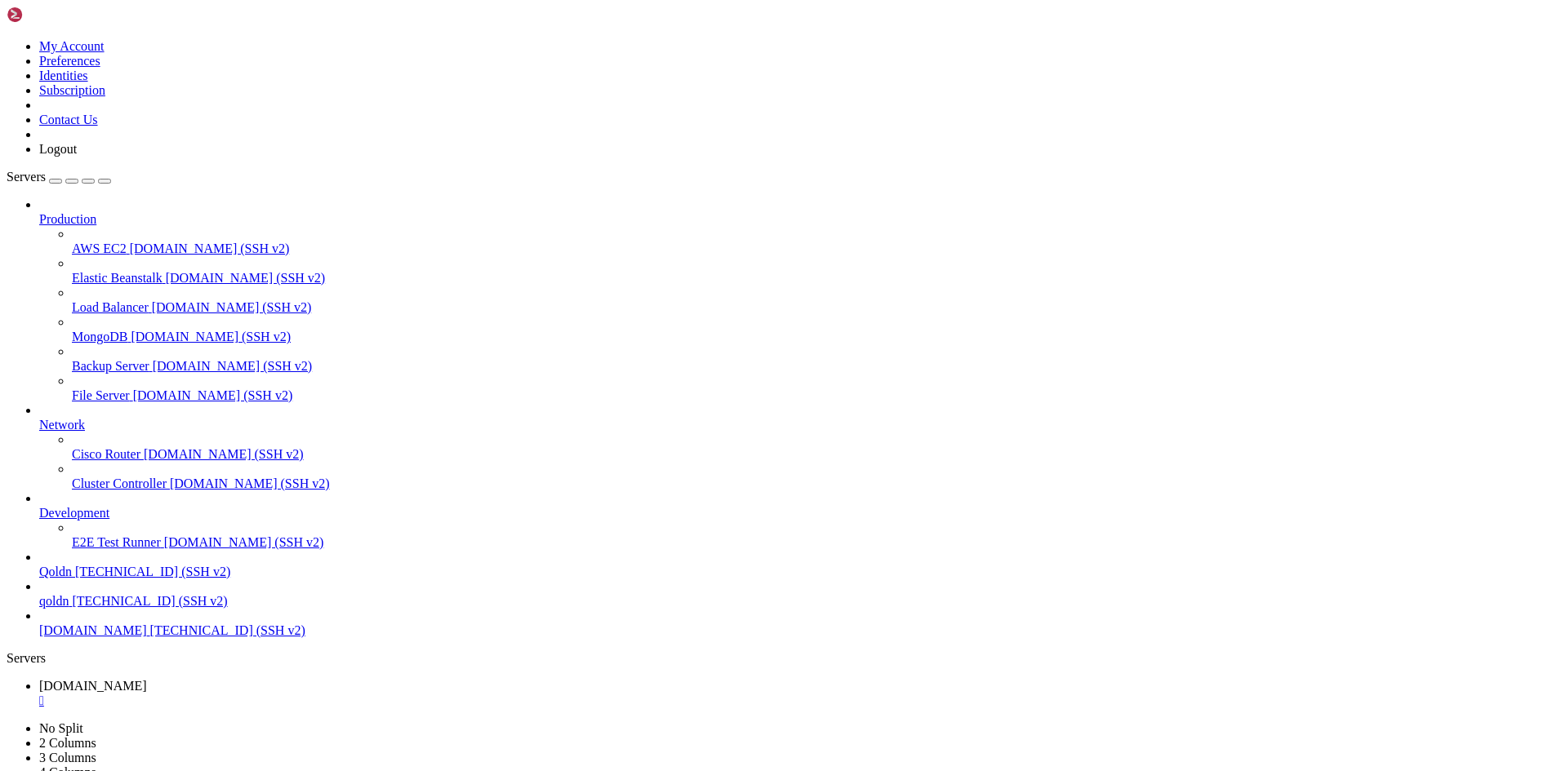
drag, startPoint x: 432, startPoint y: 1622, endPoint x: 282, endPoint y: 1606, distance: 150.9
drag, startPoint x: 418, startPoint y: 1620, endPoint x: 995, endPoint y: 1621, distance: 577.0
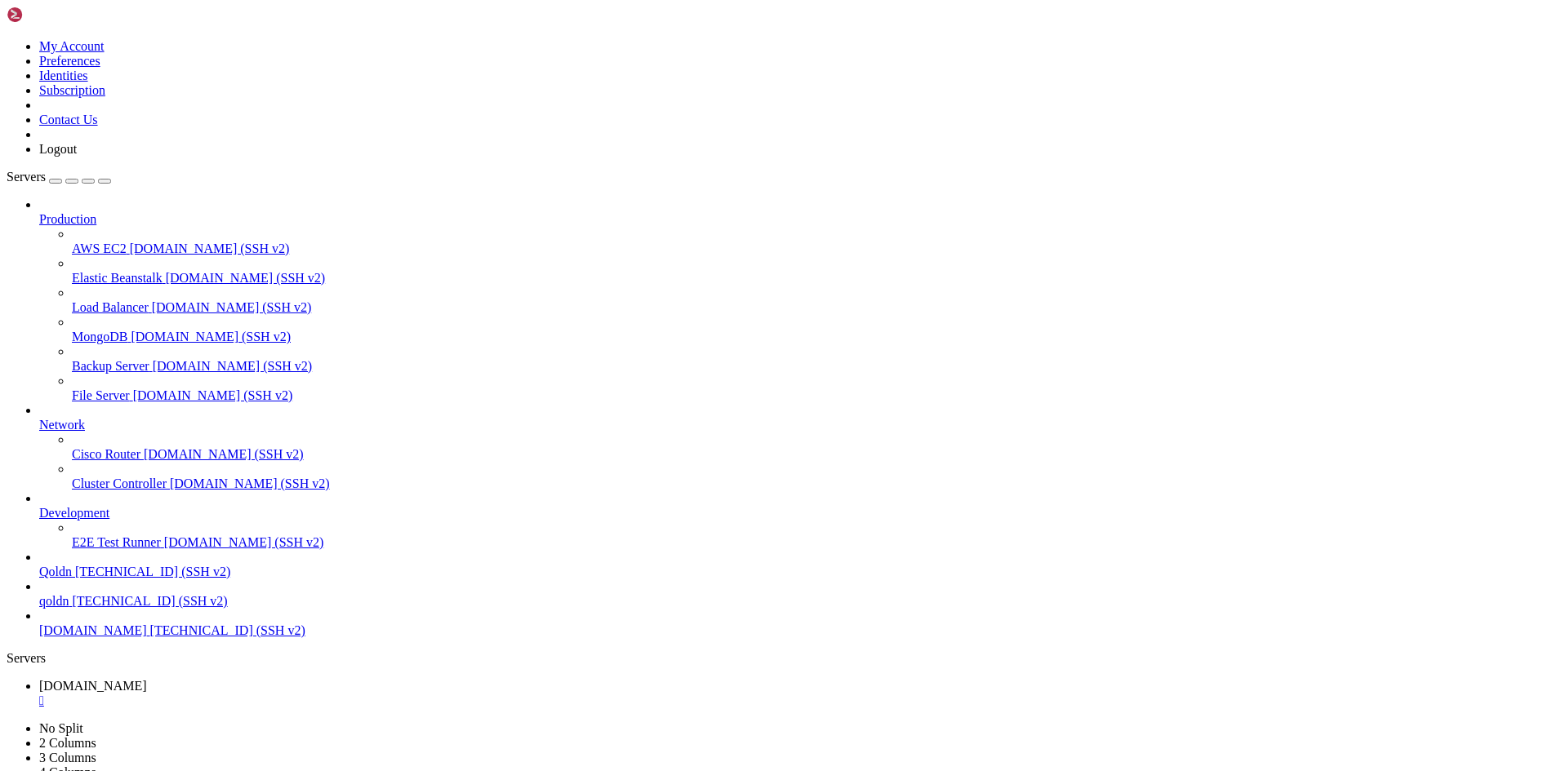
scroll to position [51282, 0]
drag, startPoint x: 15, startPoint y: 1468, endPoint x: 339, endPoint y: 1589, distance: 345.9
copy div "noonuser@Ubuntu-2204-jammy-amd64-base : /var/www/noonstore $ php8.4 -d disable_…"
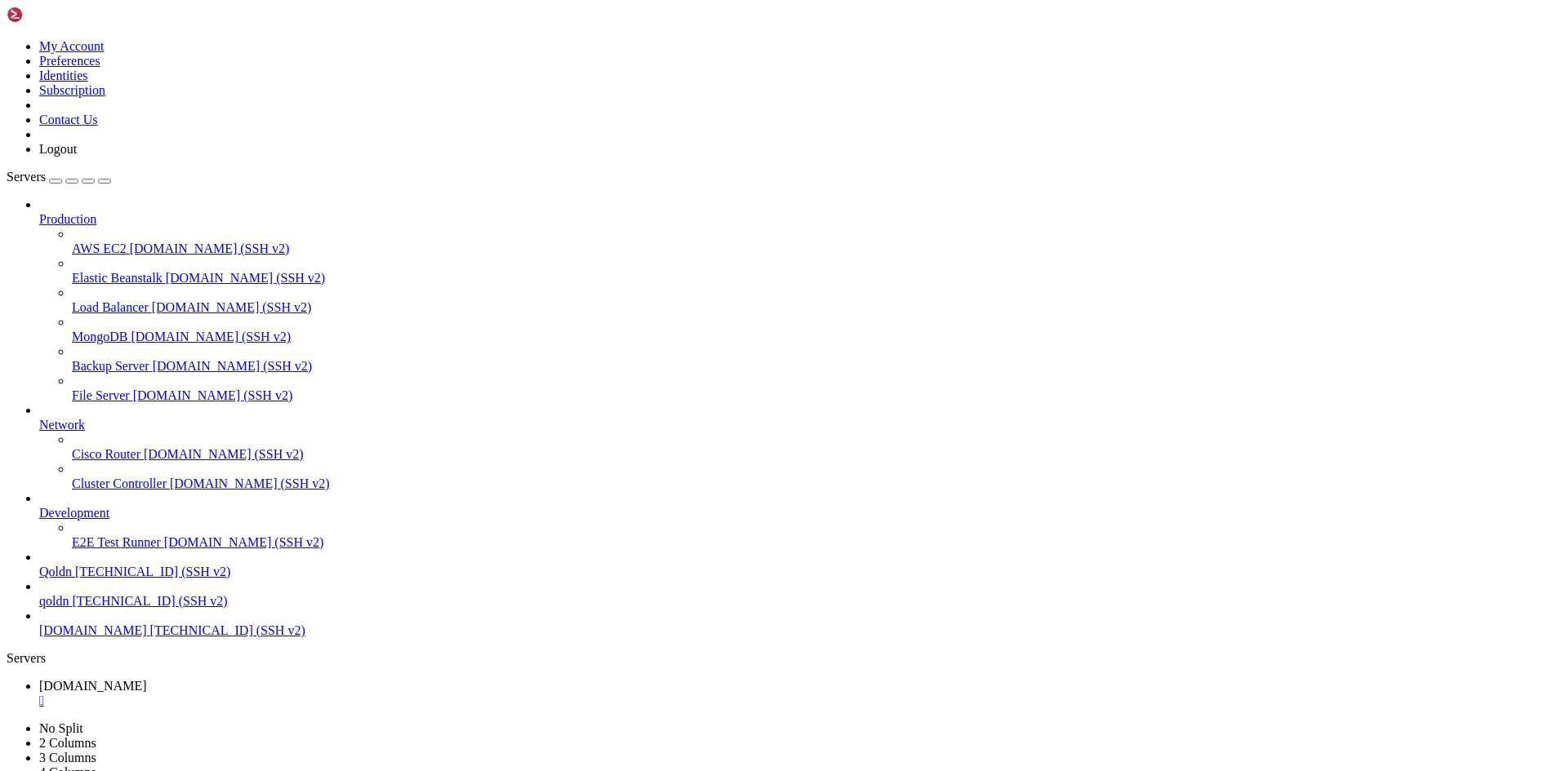
drag, startPoint x: 428, startPoint y: 1618, endPoint x: 274, endPoint y: 1596, distance: 155.6
drag, startPoint x: 12, startPoint y: 1150, endPoint x: 406, endPoint y: 1619, distance: 612.5
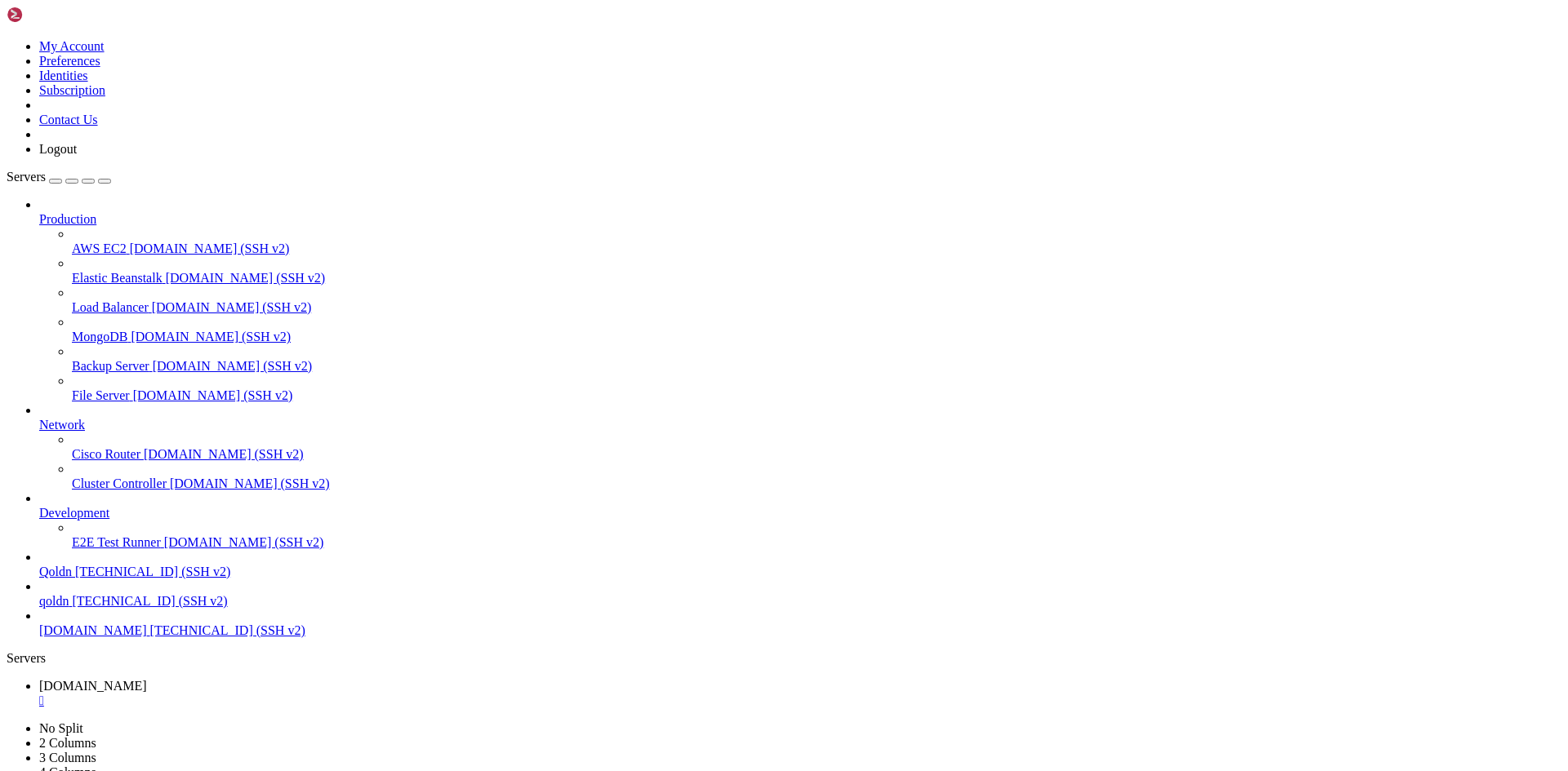
copy div "noonuser@Ubuntu-2204-jammy-amd64-base : /var/www/noonstore $ cd /var/www/noonst…"
drag, startPoint x: 445, startPoint y: 1622, endPoint x: 376, endPoint y: 1623, distance: 69.0
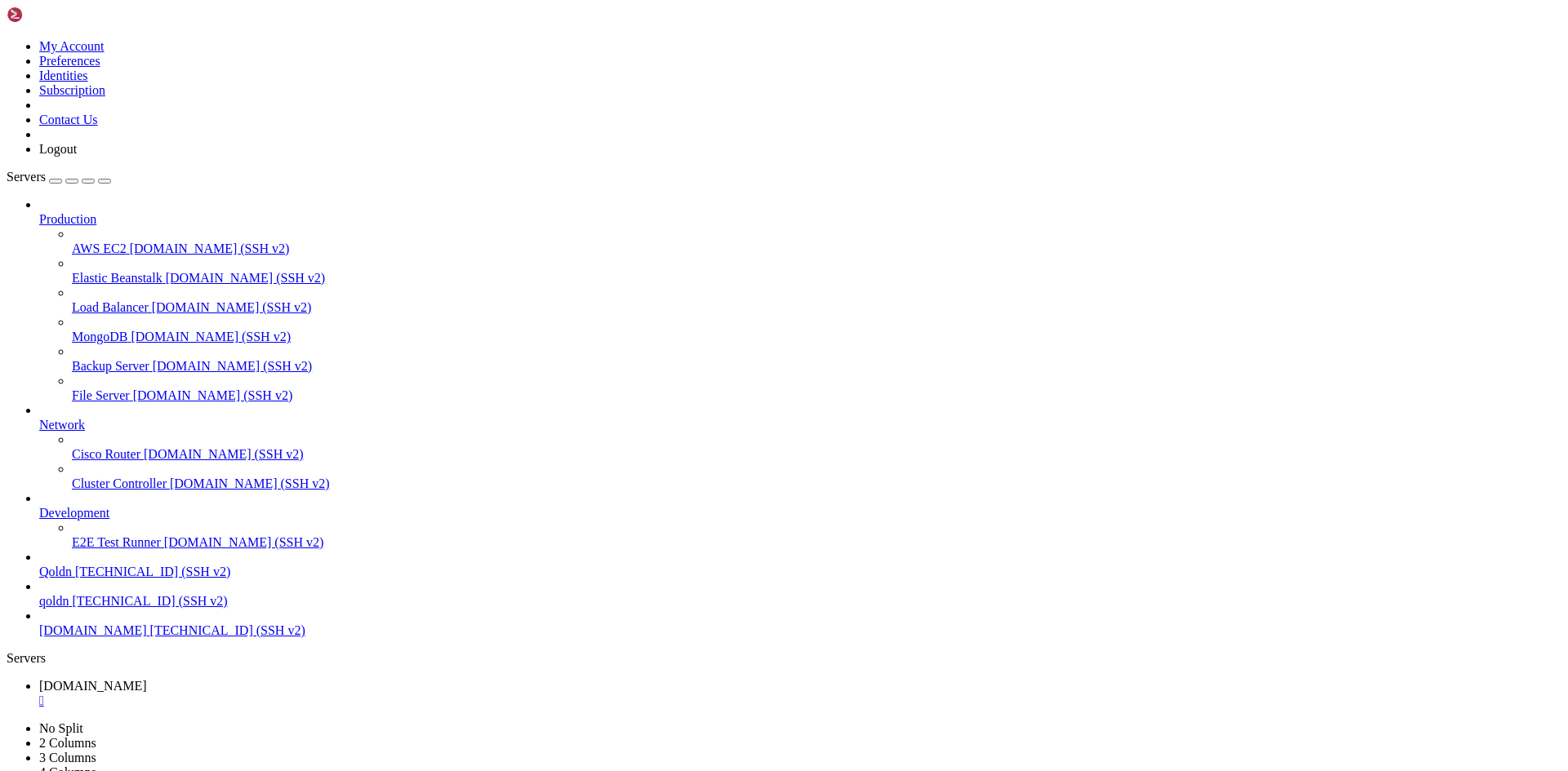
drag, startPoint x: 432, startPoint y: 1622, endPoint x: 274, endPoint y: 1622, distance: 158.0
drag, startPoint x: 436, startPoint y: 647, endPoint x: 784, endPoint y: 729, distance: 357.5
